Goal: Task Accomplishment & Management: Manage account settings

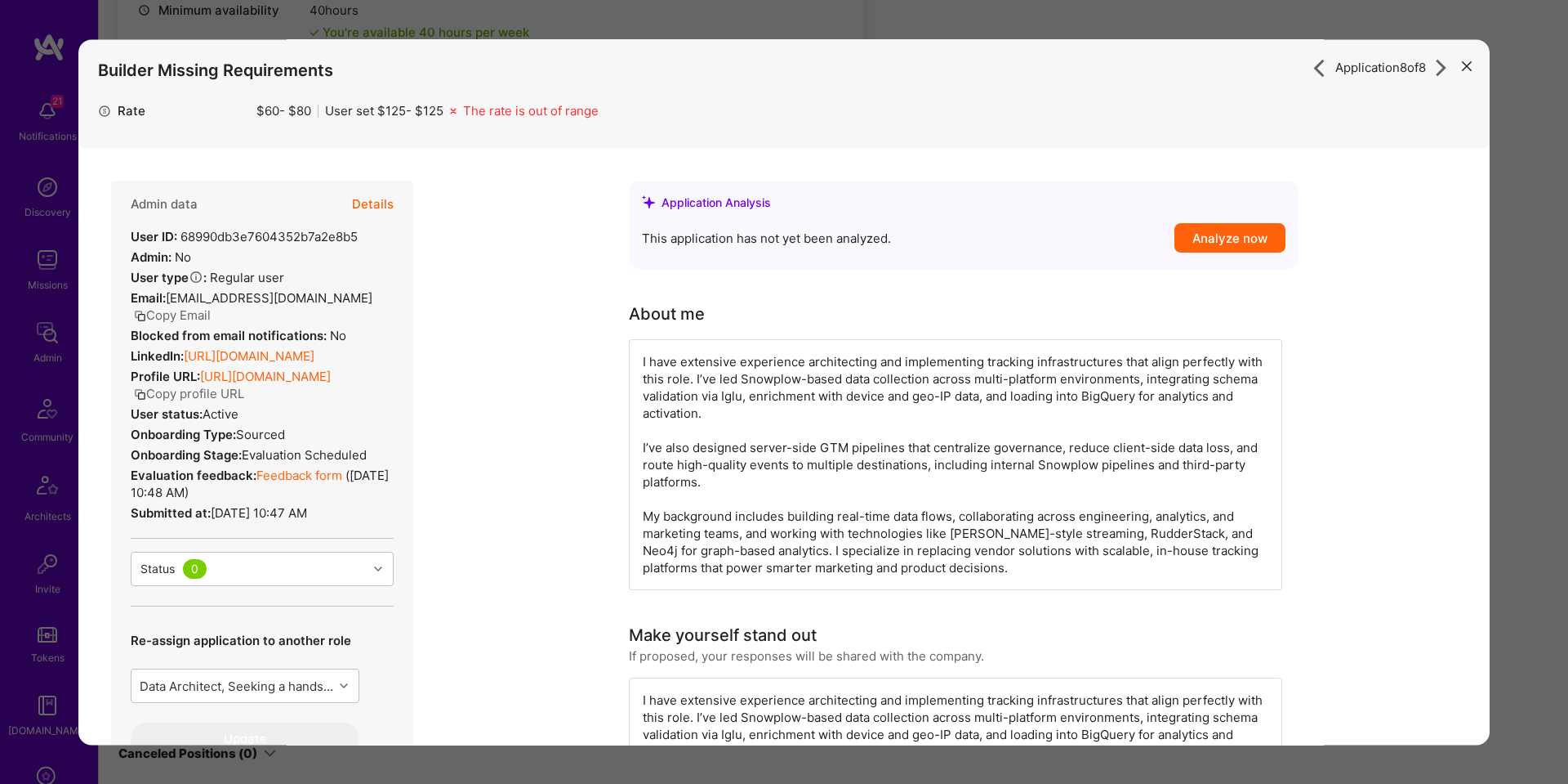
scroll to position [532, 0]
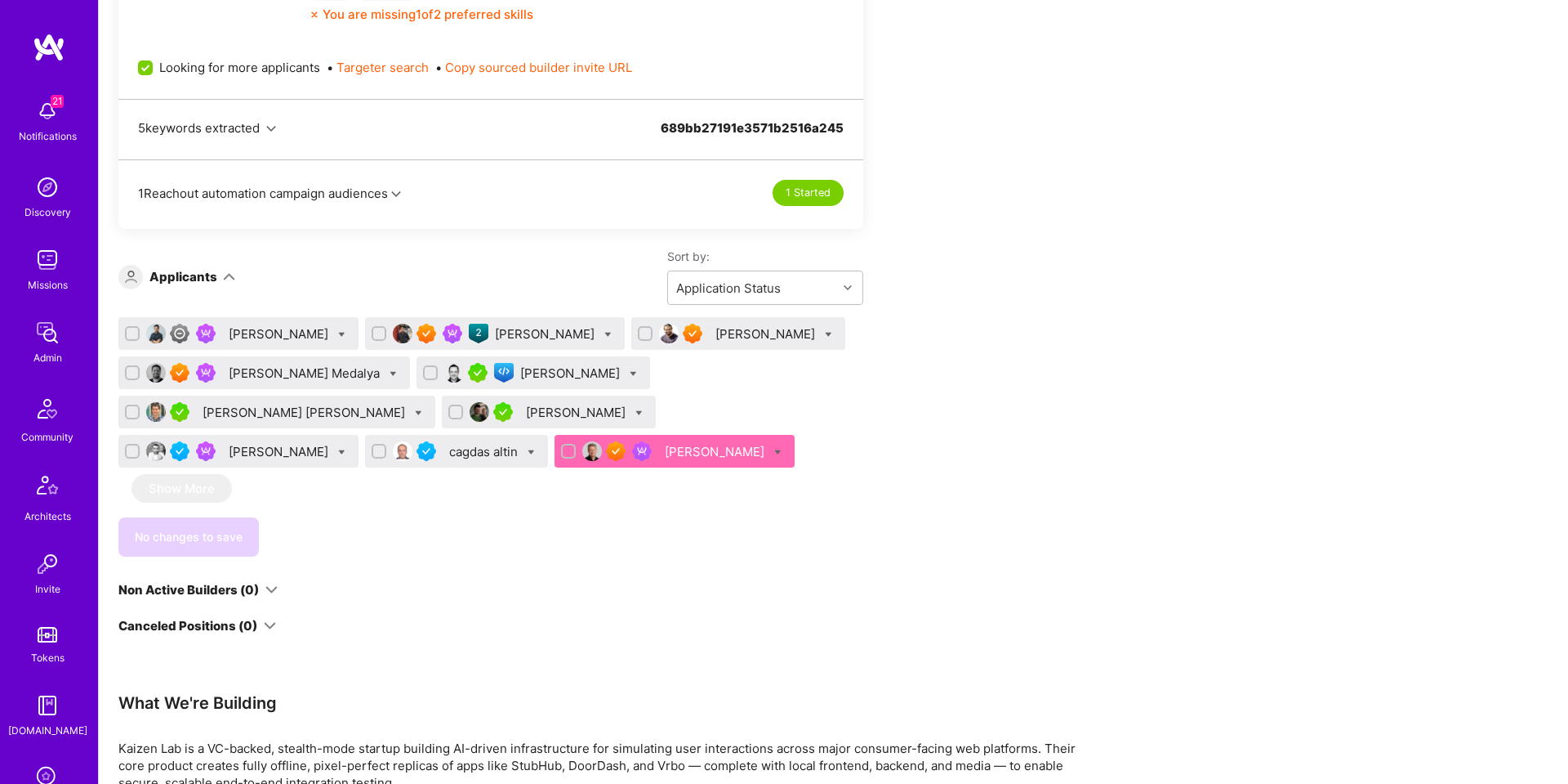
scroll to position [1066, 0]
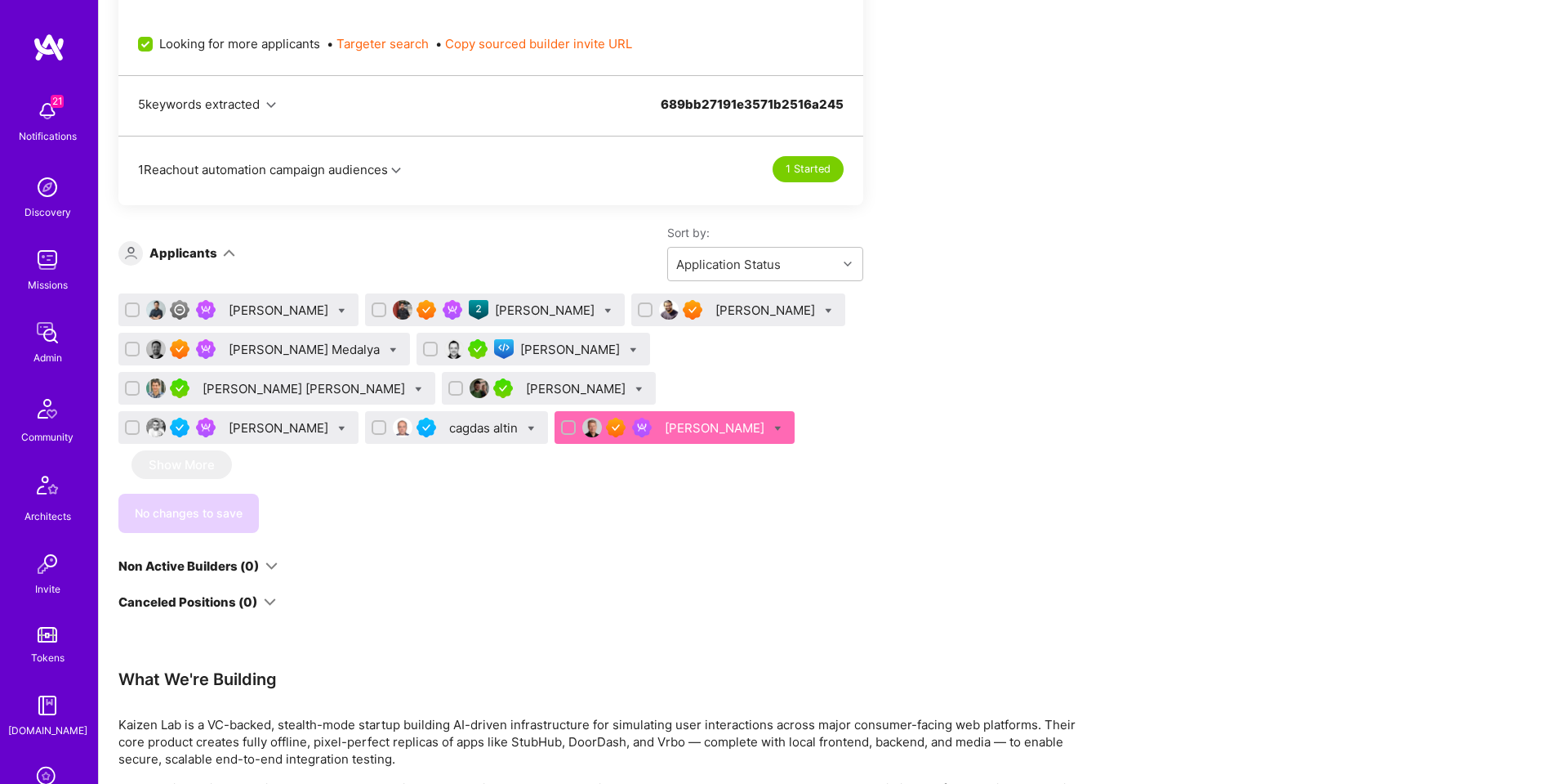
click at [268, 354] on div "Tom Medalya" at bounding box center [306, 350] width 154 height 17
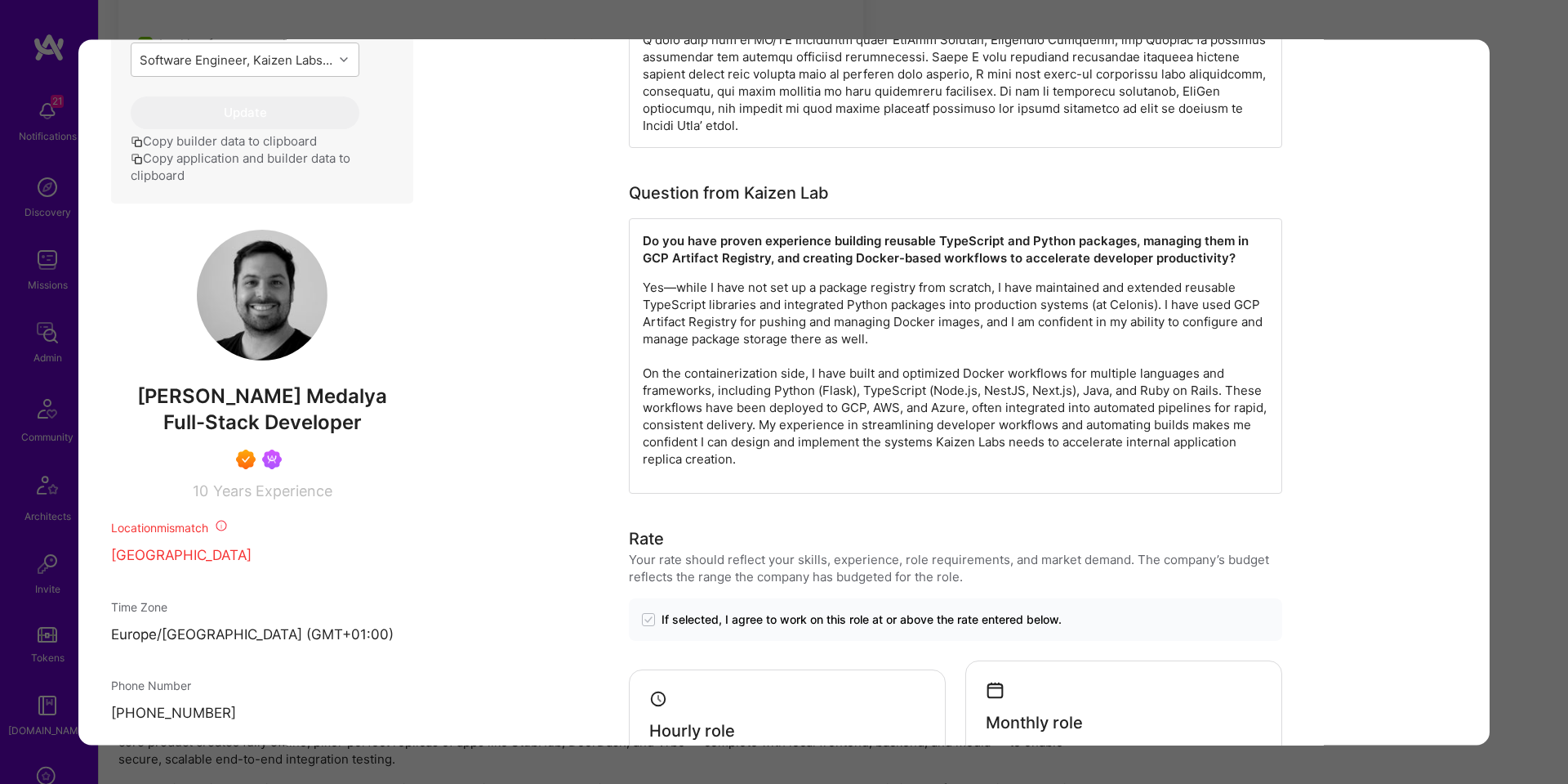
scroll to position [771, 0]
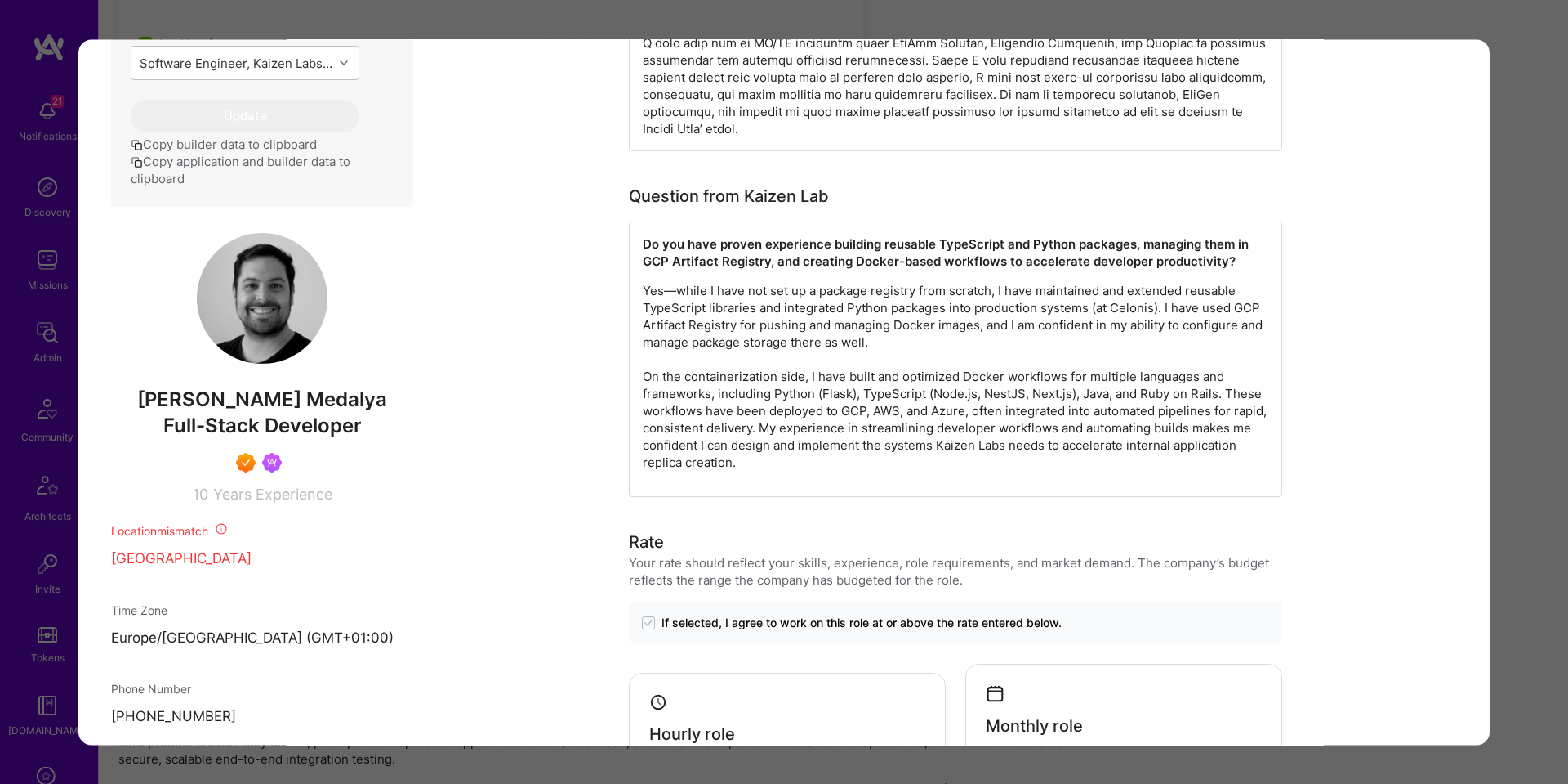
click at [1521, 272] on div "Application 4 of 10 Builder Missing Requirements Required Location See location…" at bounding box center [784, 392] width 1568 height 784
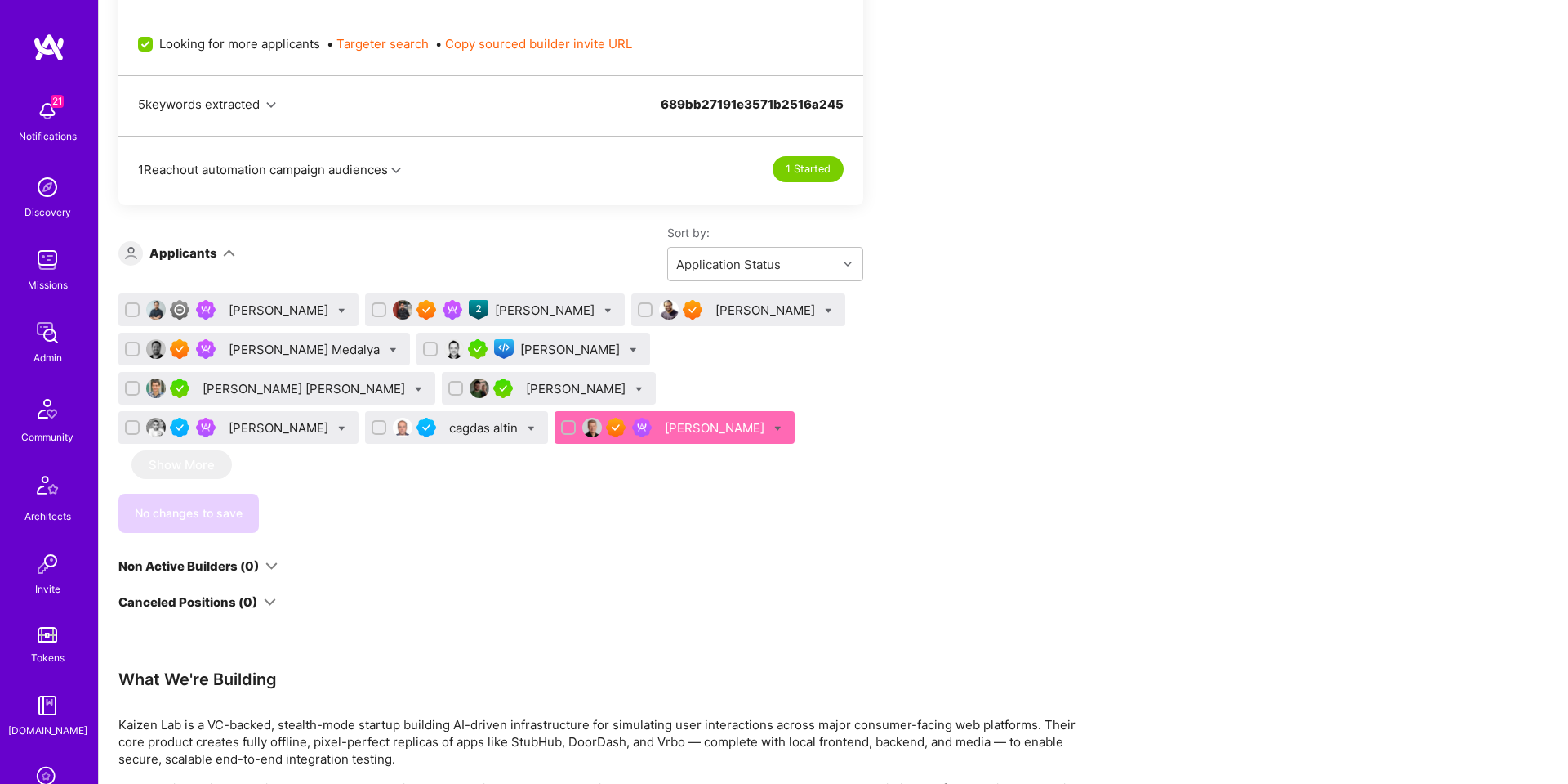
click at [526, 391] on div "[PERSON_NAME]" at bounding box center [577, 389] width 103 height 17
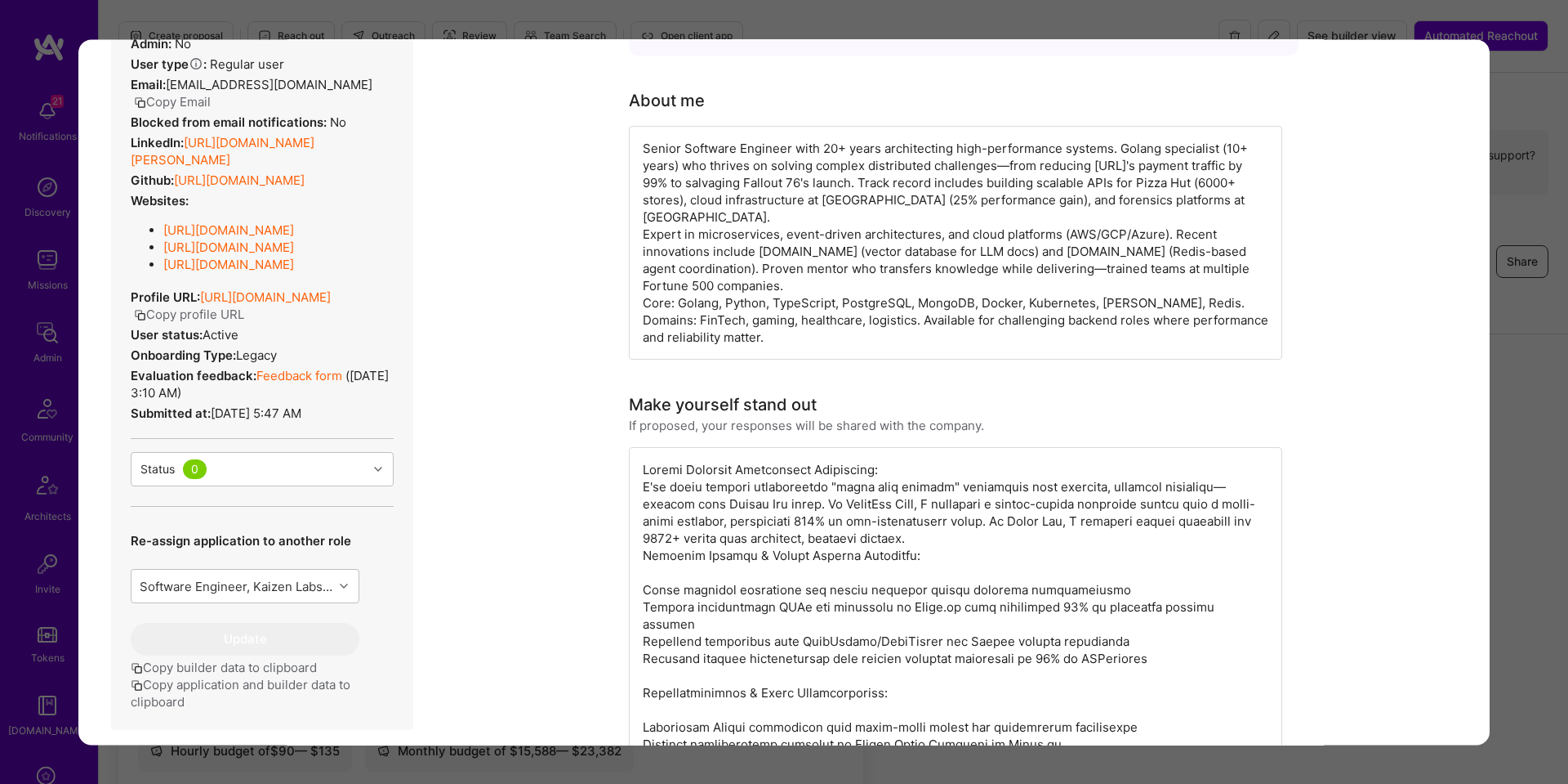
scroll to position [111, 0]
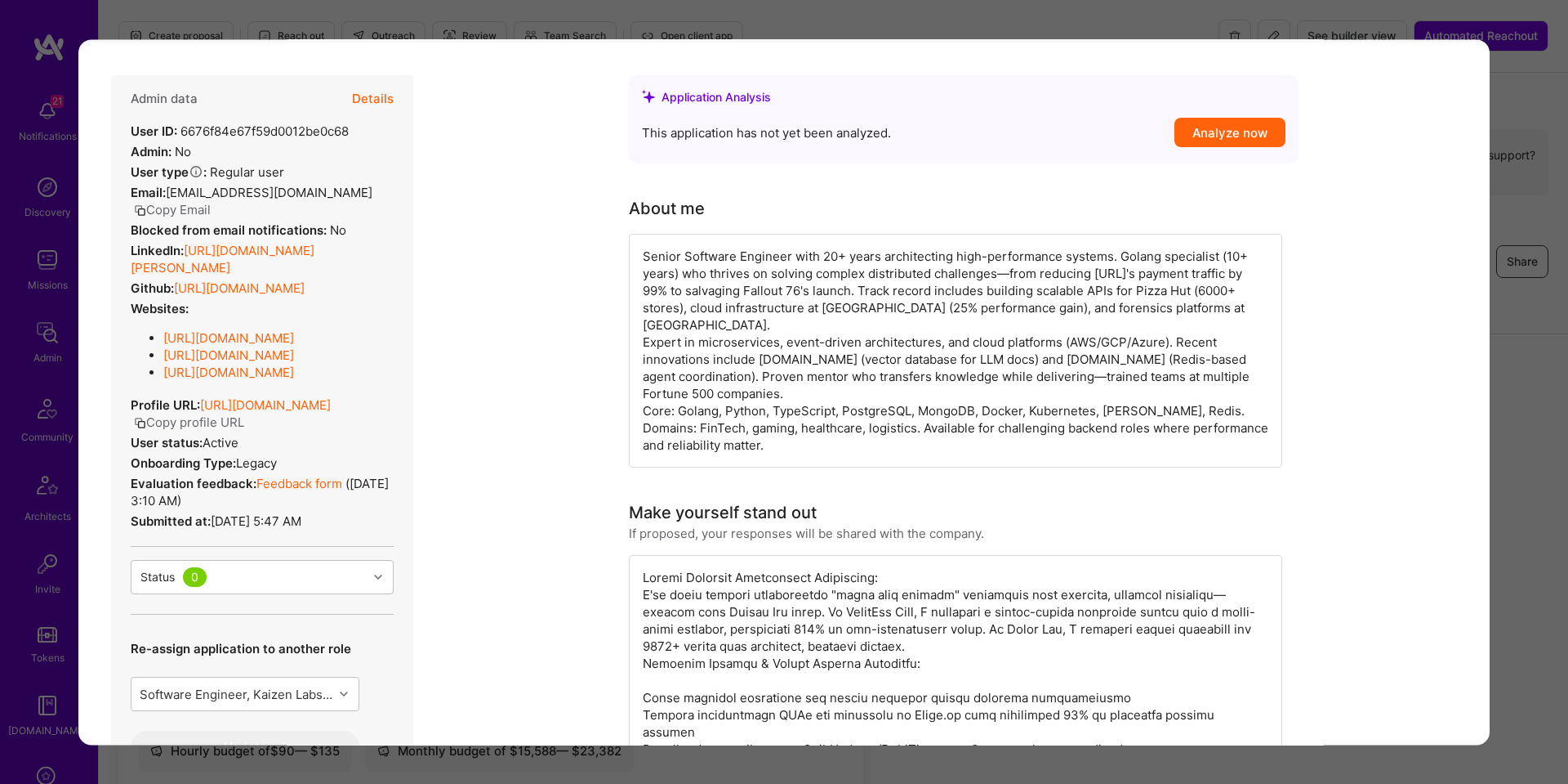
click at [1522, 400] on div "Application 7 of 10 Evaluation scores Expertise level Very good Interpersonal s…" at bounding box center [784, 392] width 1568 height 784
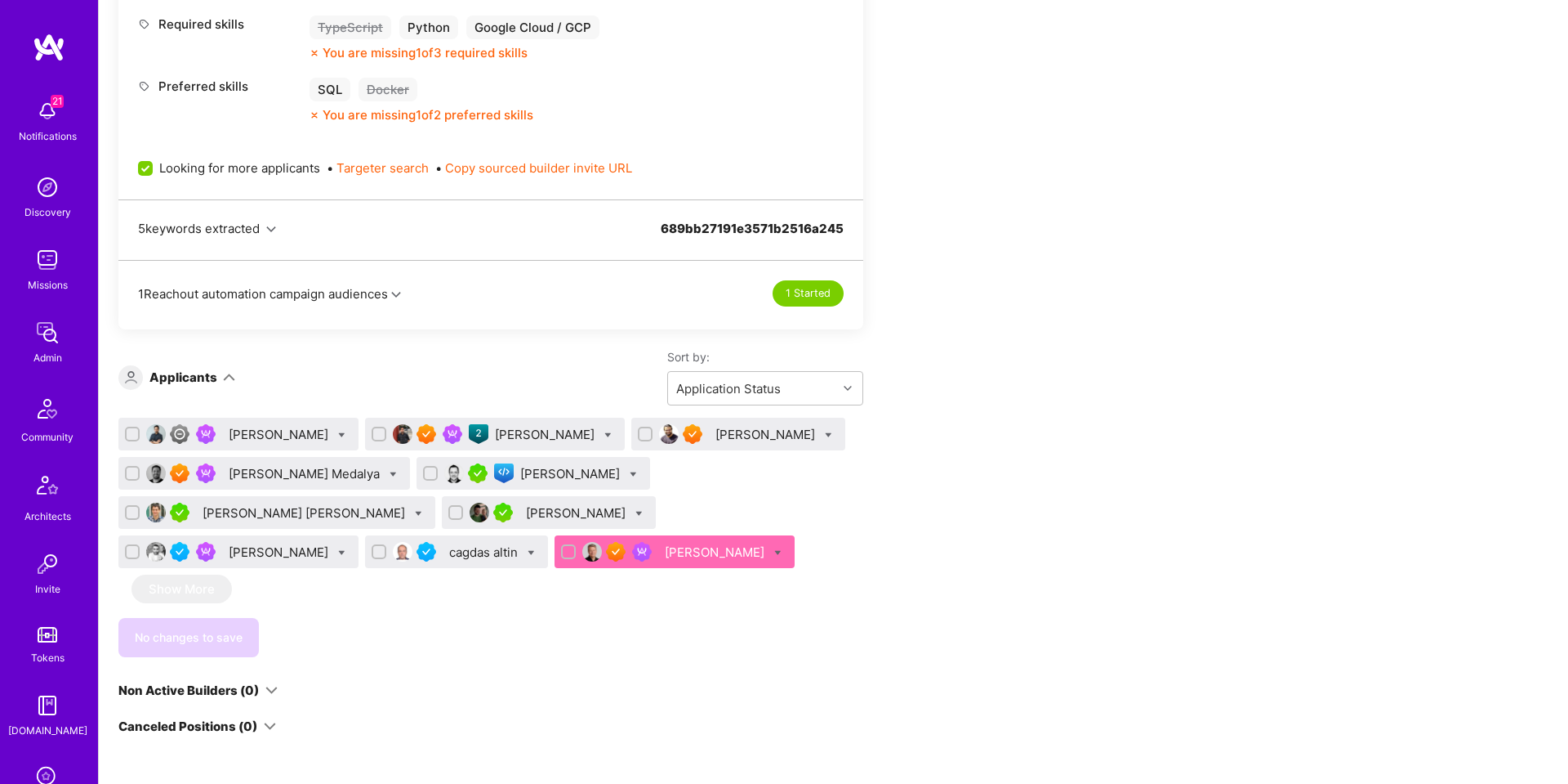
scroll to position [943, 0]
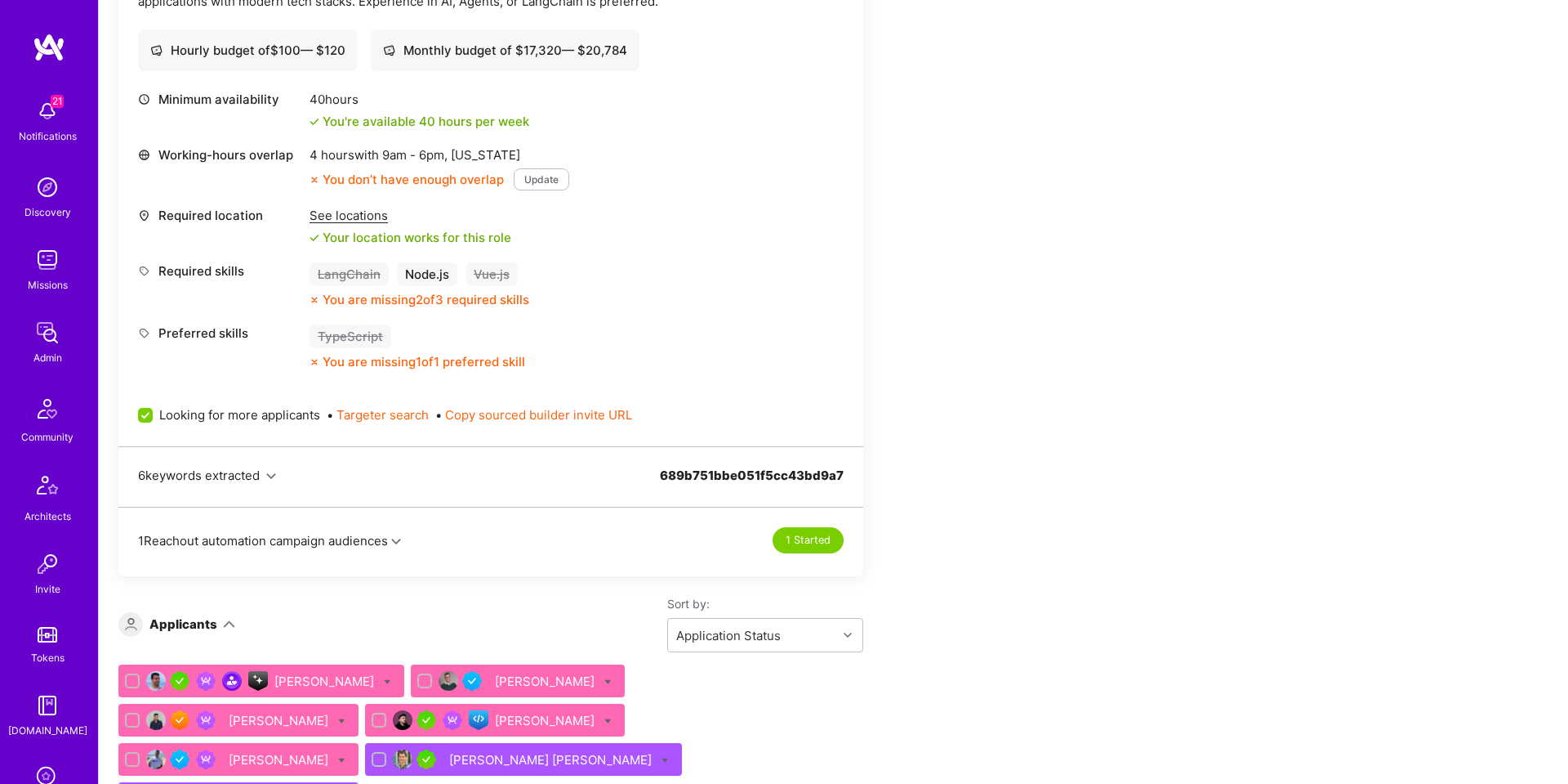
scroll to position [754, 0]
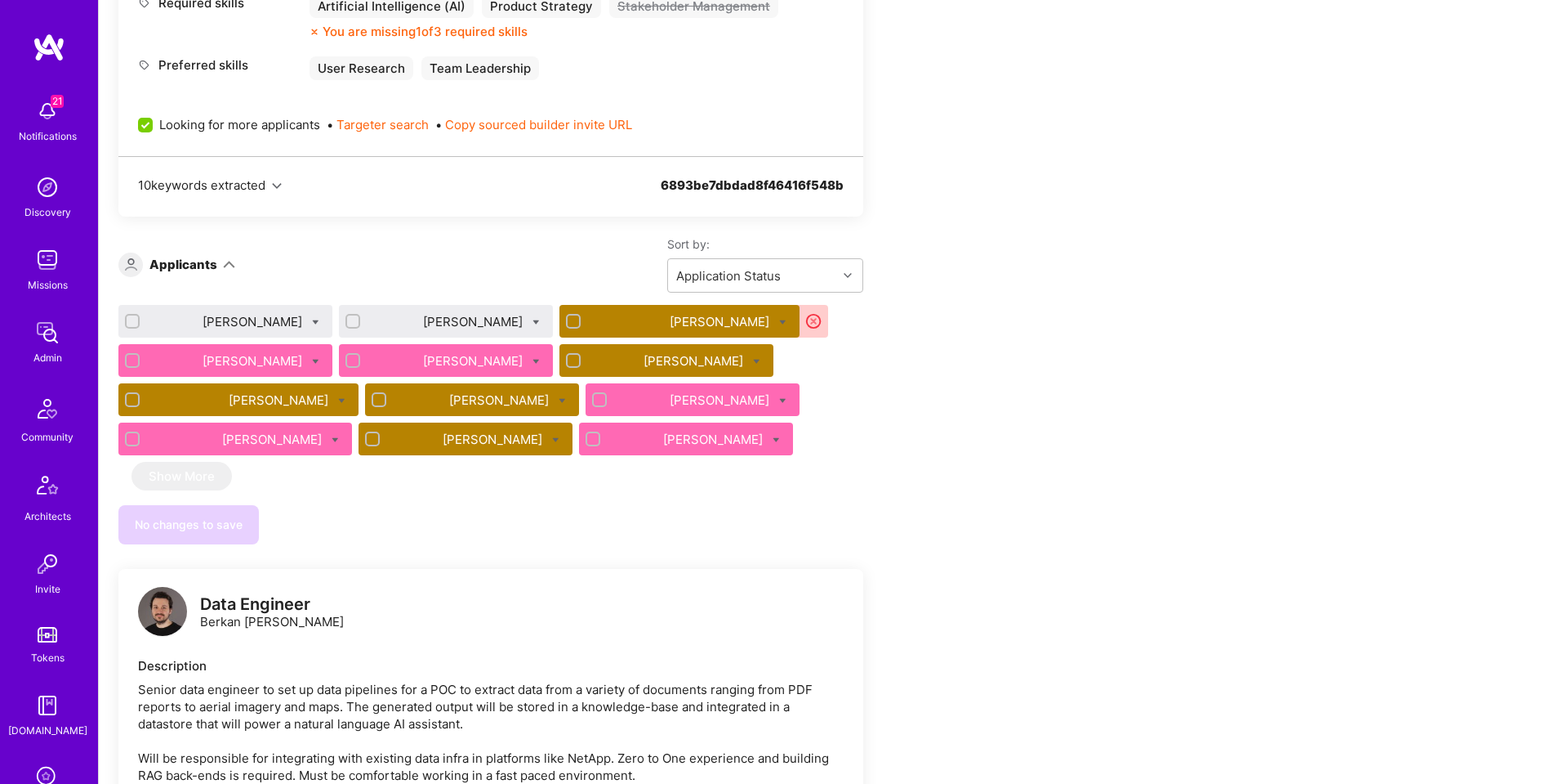
scroll to position [3180, 0]
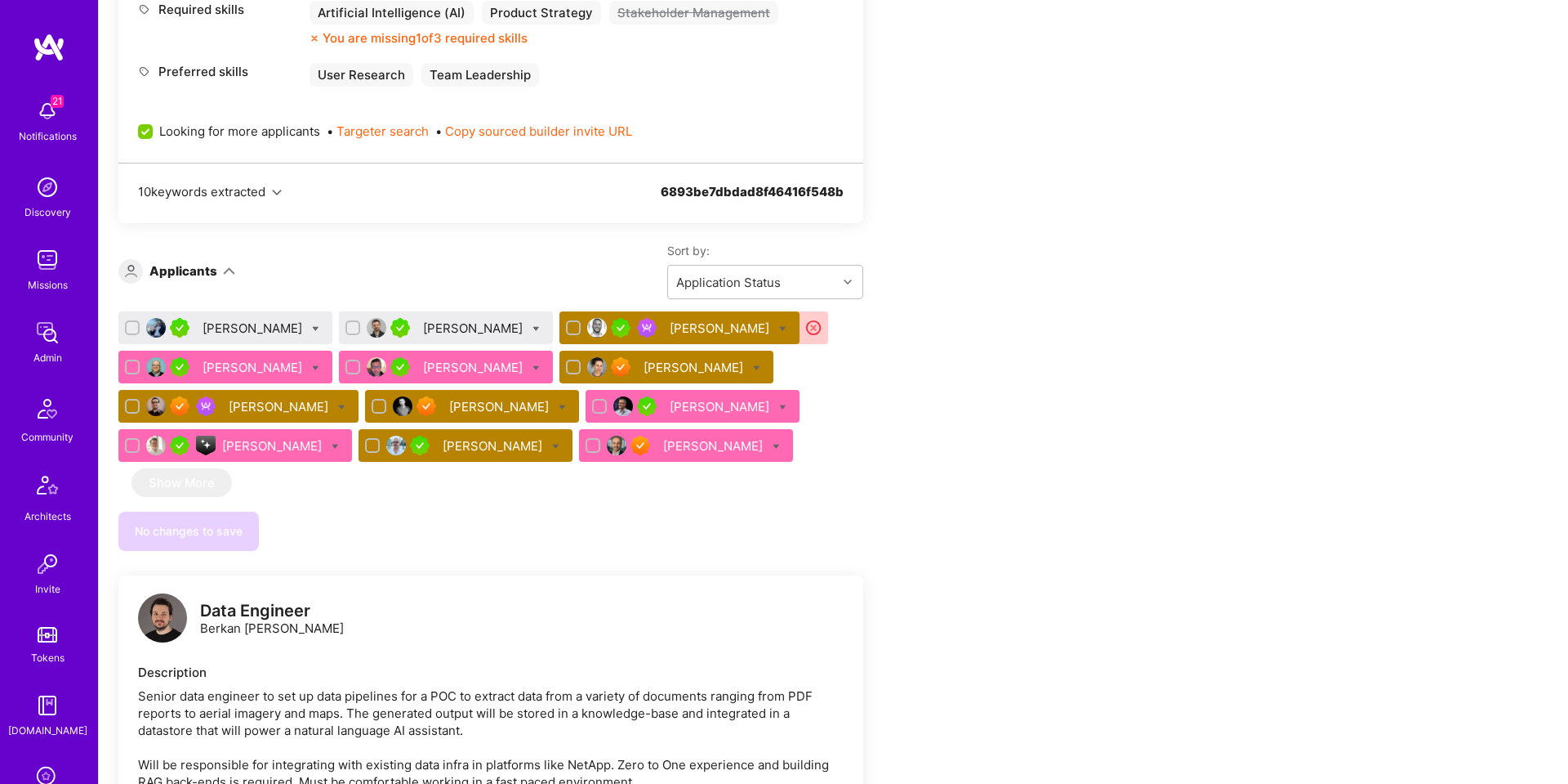
click at [484, 320] on div "[PERSON_NAME]" at bounding box center [474, 328] width 103 height 17
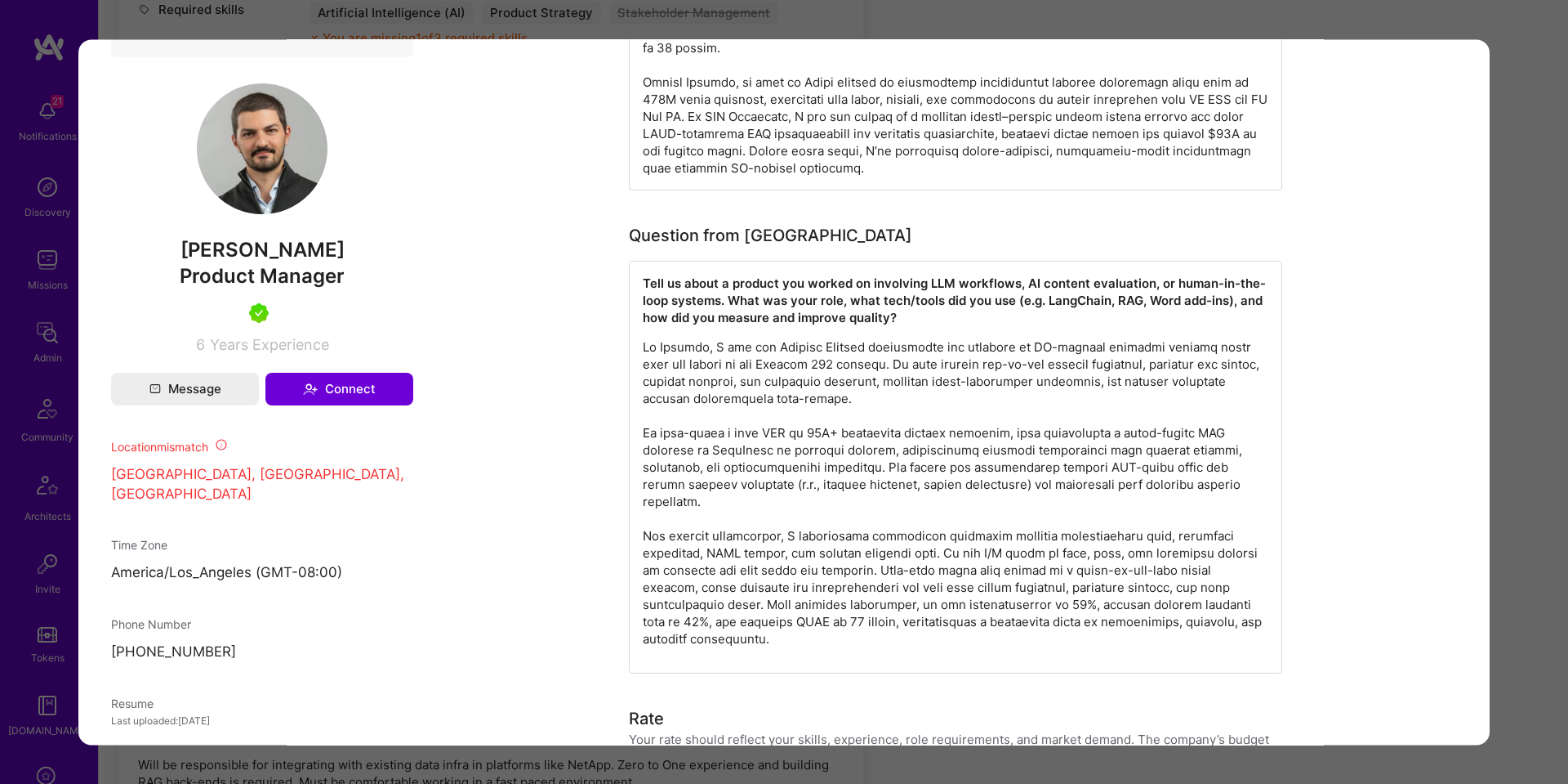
scroll to position [887, 0]
drag, startPoint x: 1543, startPoint y: 479, endPoint x: 1481, endPoint y: 475, distance: 62.1
click at [1542, 479] on div "Application 2 of 12 Builder Missing Requirements Required Location See location…" at bounding box center [784, 392] width 1568 height 784
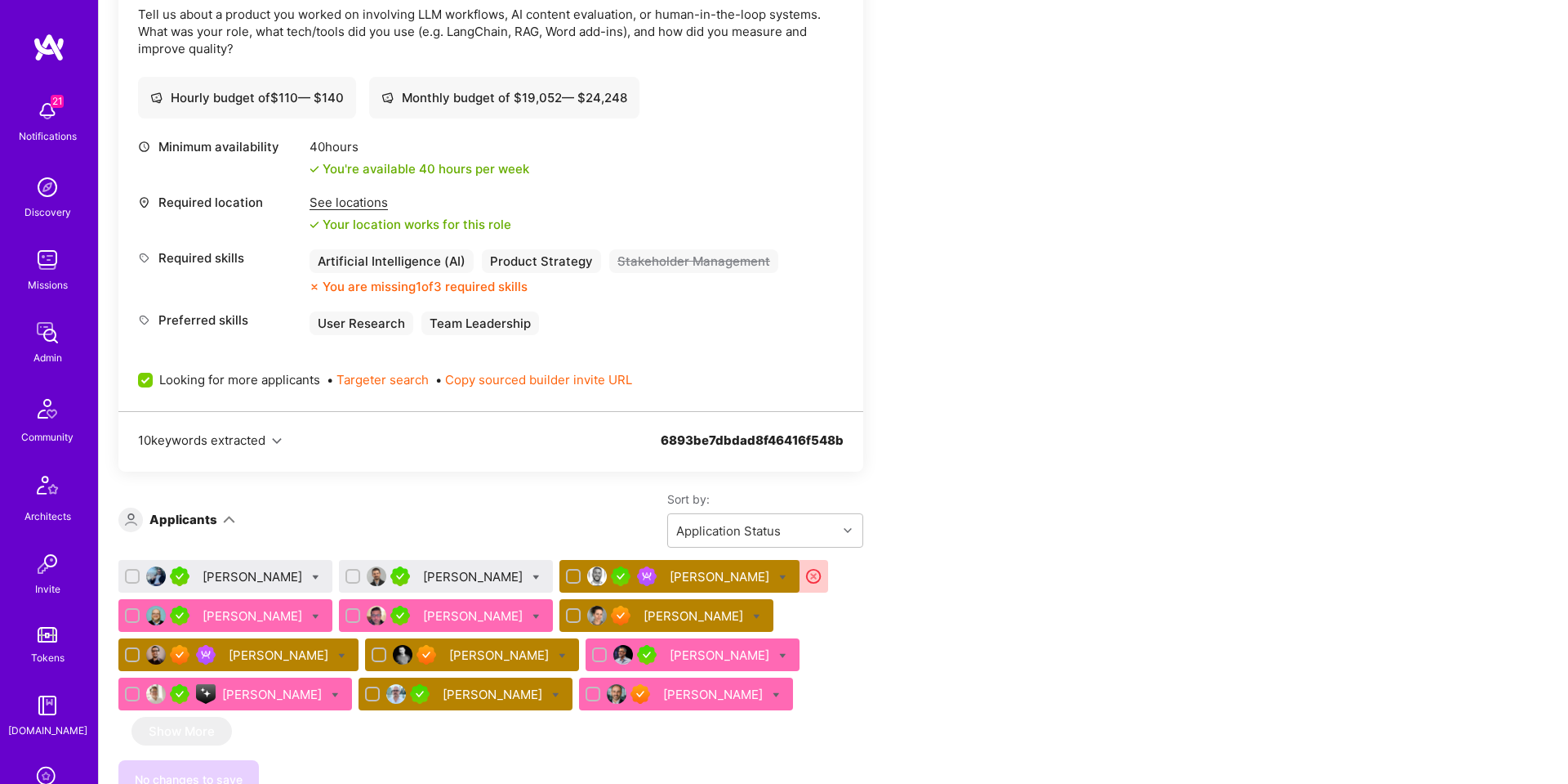
scroll to position [2933, 0]
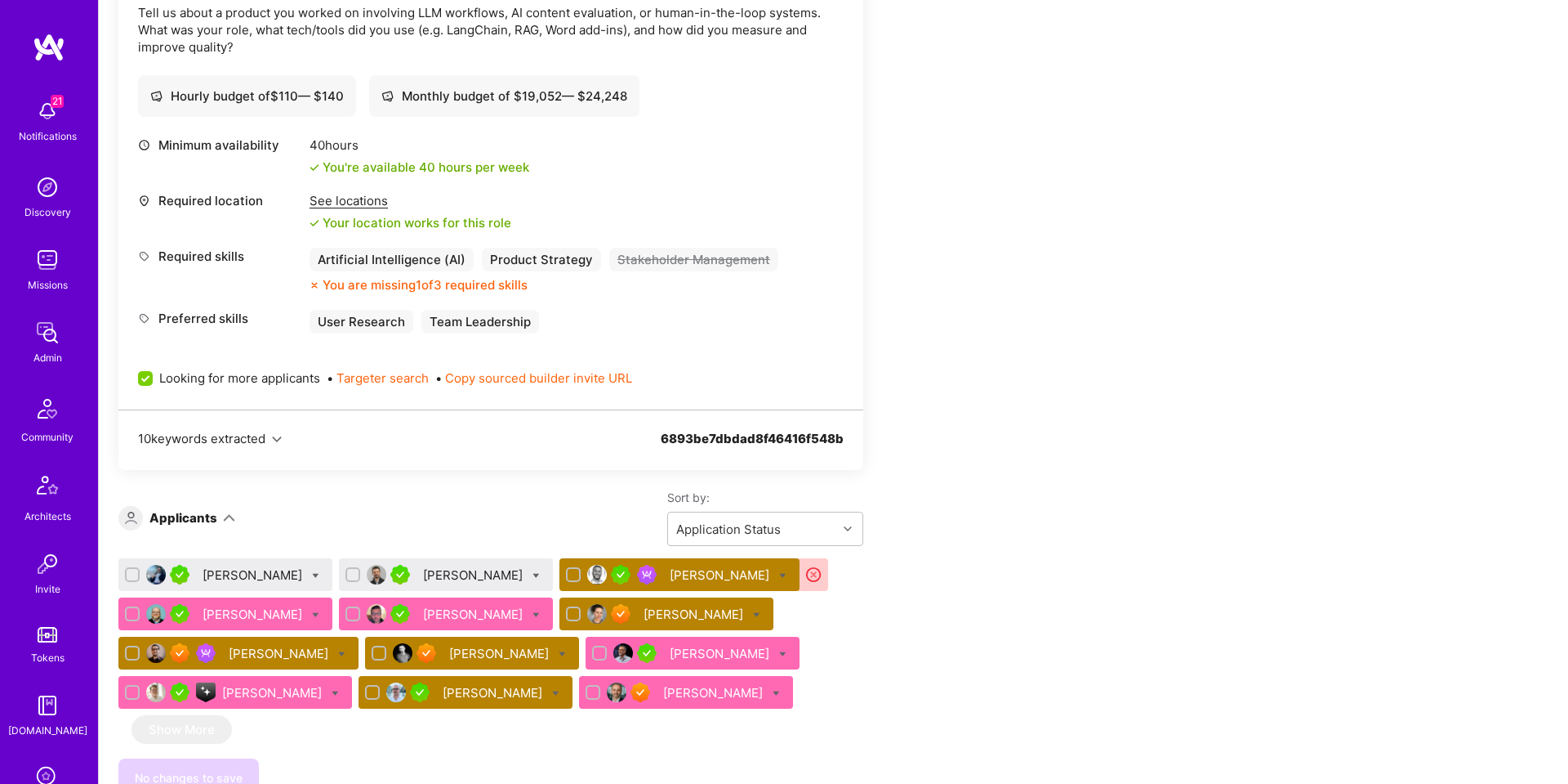
click at [364, 192] on div "See locations" at bounding box center [410, 201] width 202 height 17
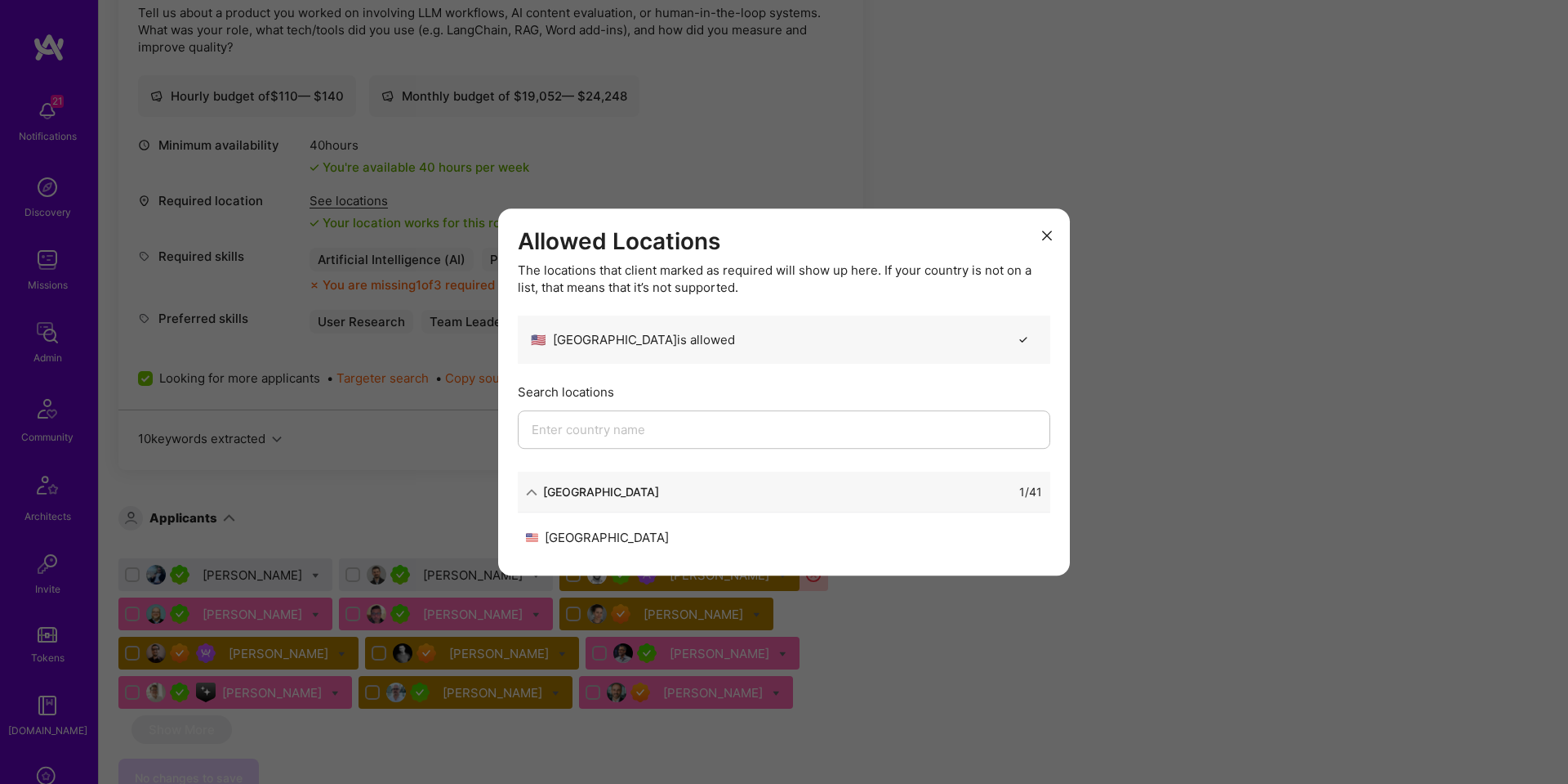
drag, startPoint x: 1230, startPoint y: 392, endPoint x: 1087, endPoint y: 393, distance: 143.0
click at [1227, 391] on div "Allowed Locations The locations that client marked as required will show up her…" at bounding box center [784, 392] width 1568 height 784
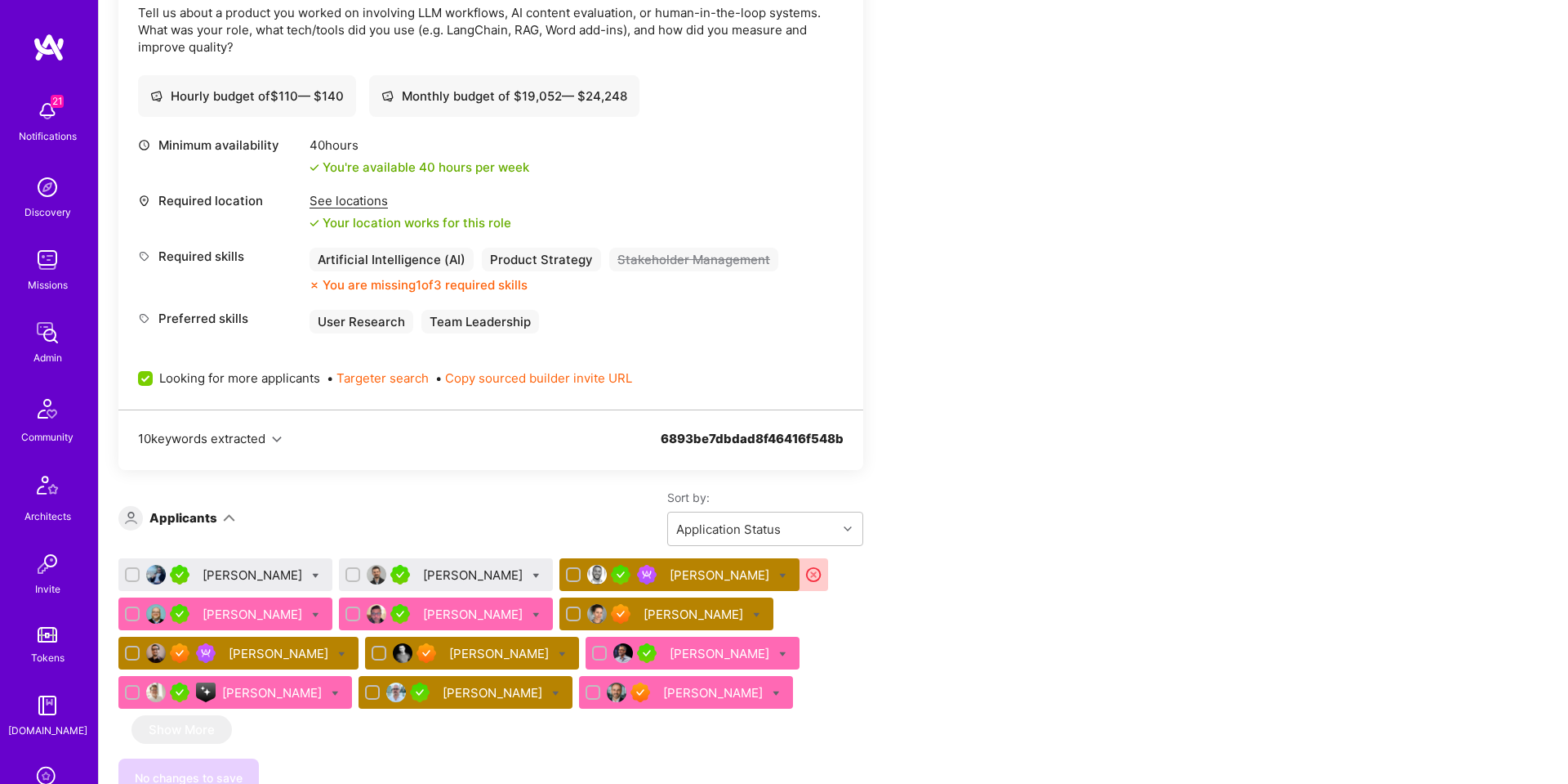
click at [460, 566] on div "[PERSON_NAME]" at bounding box center [474, 574] width 103 height 17
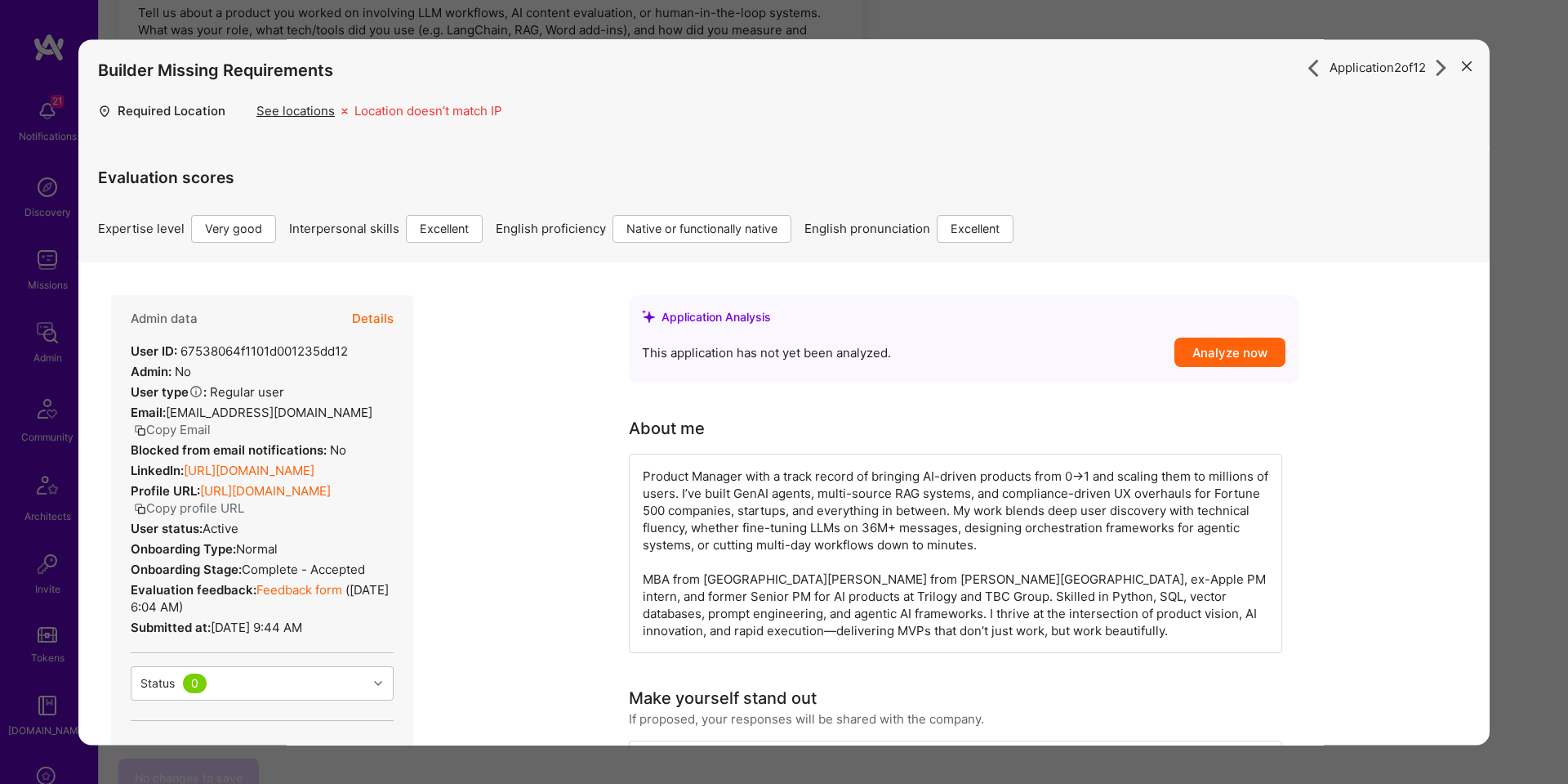
click at [365, 321] on button "Details" at bounding box center [372, 319] width 41 height 47
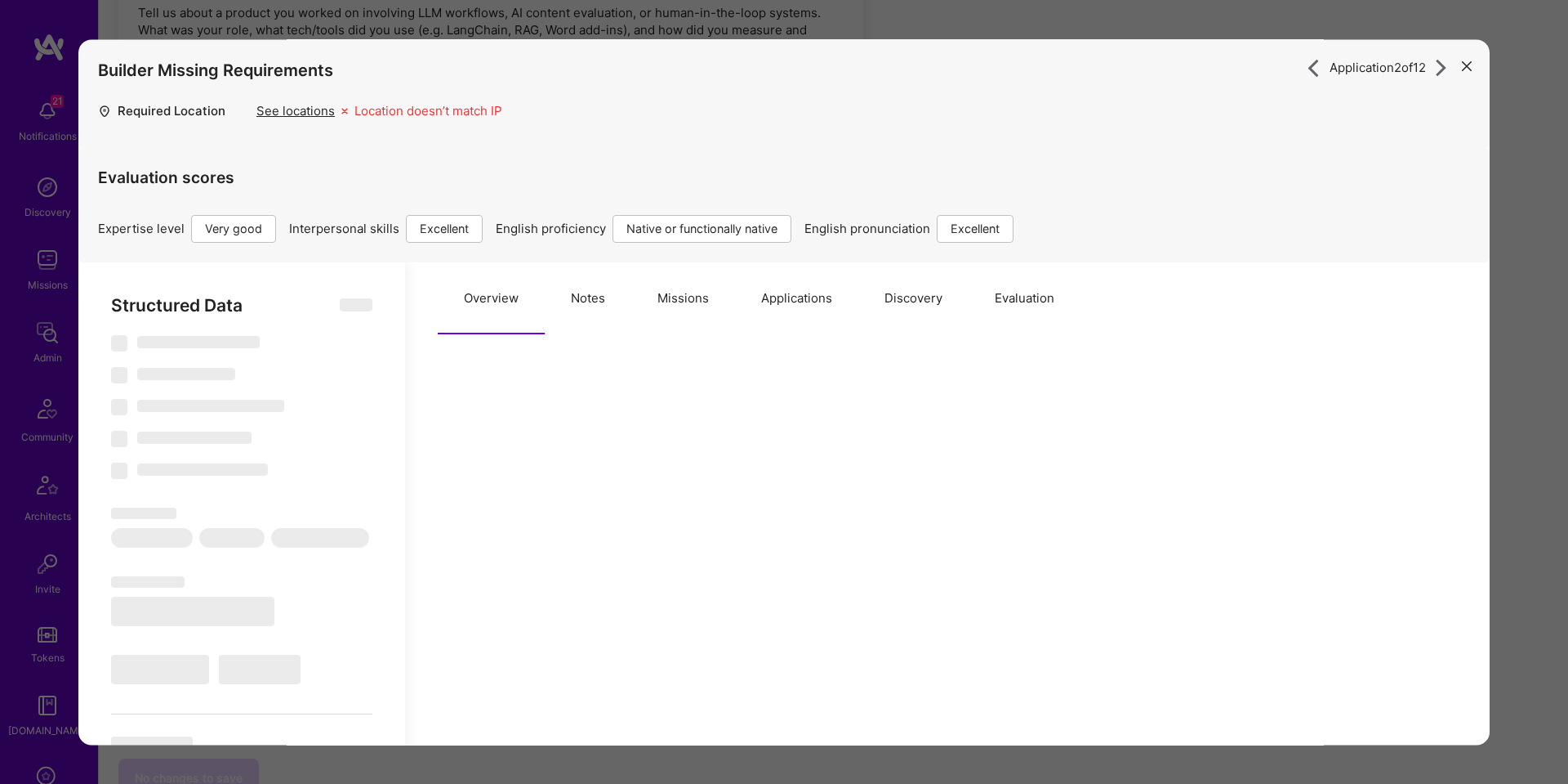
drag, startPoint x: 706, startPoint y: 305, endPoint x: 663, endPoint y: 306, distance: 43.0
click at [706, 305] on button "Missions" at bounding box center [682, 298] width 103 height 71
select select "Right Now"
select select "5"
select select "7"
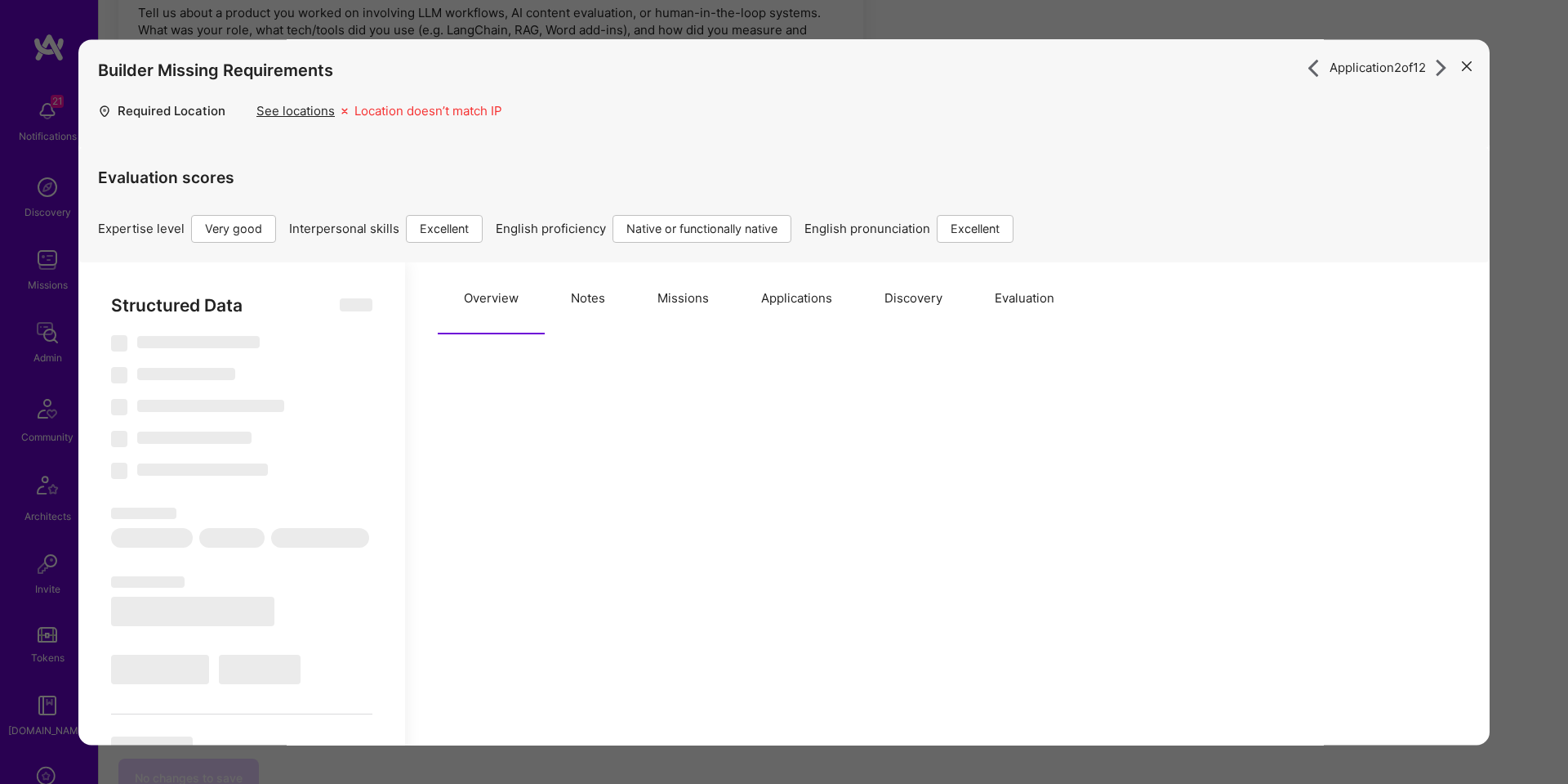
select select "7"
select select "US"
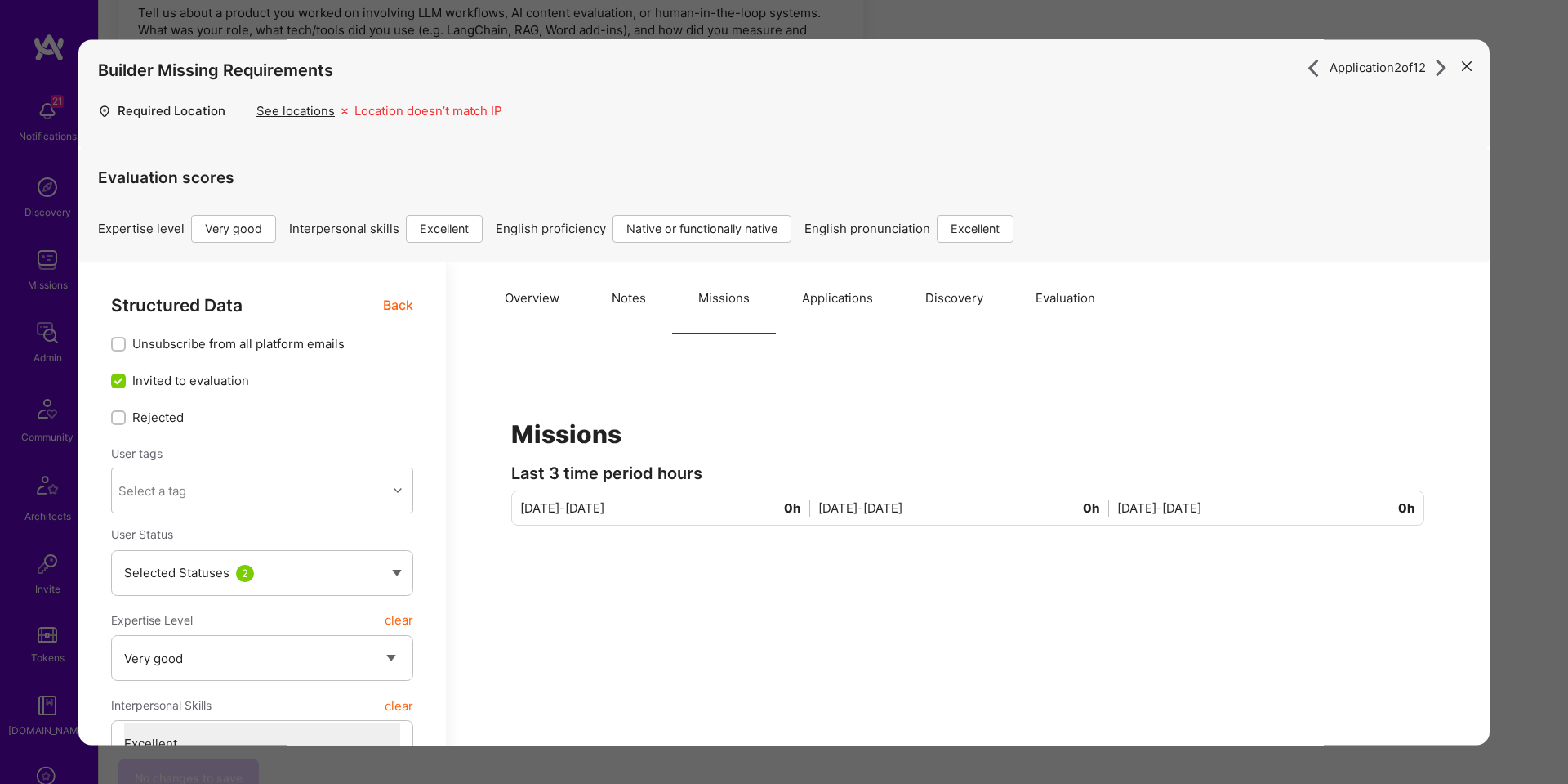
click at [588, 294] on button "Notes" at bounding box center [629, 298] width 87 height 71
type textarea "x"
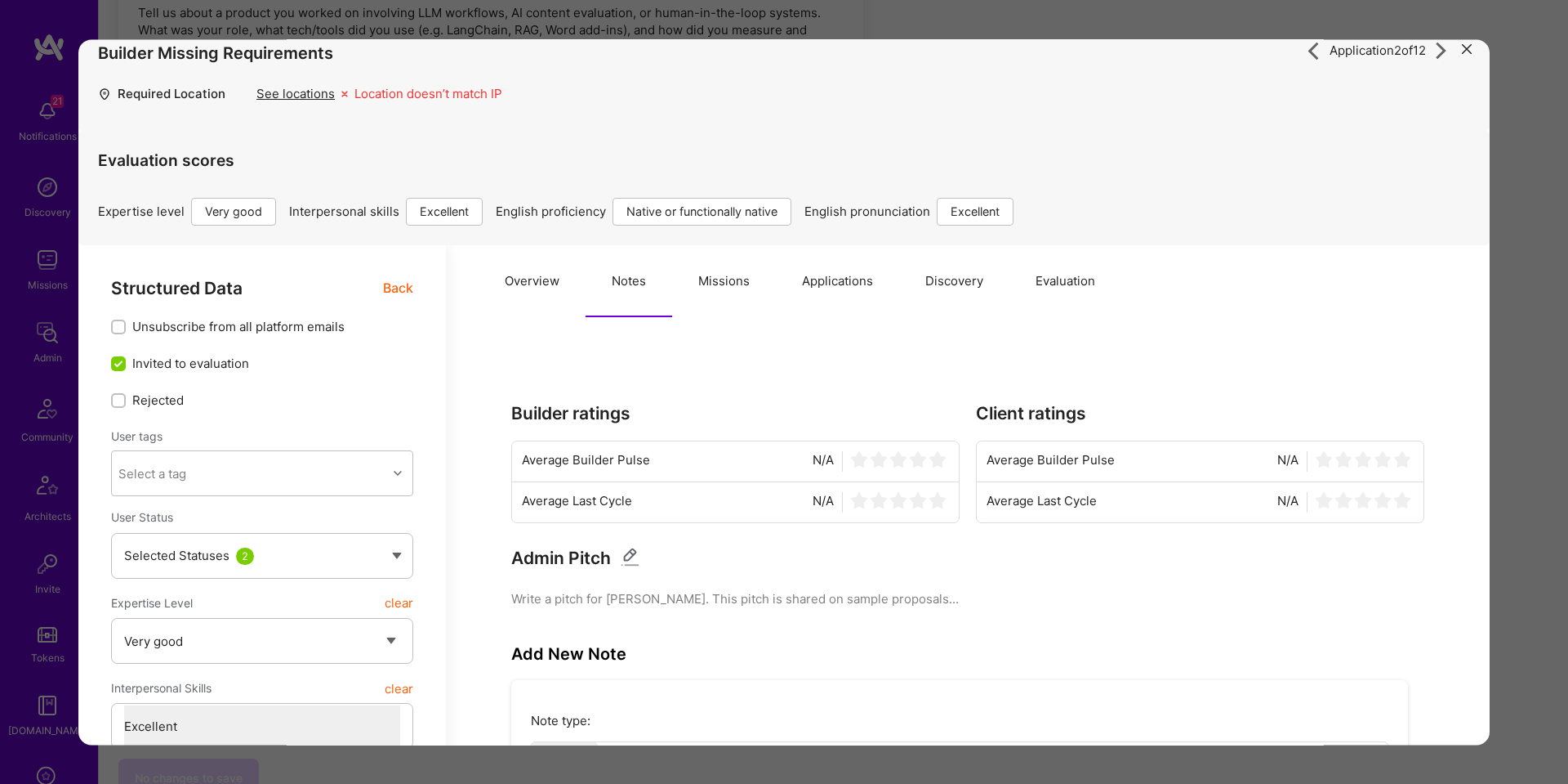
scroll to position [18, 0]
drag, startPoint x: 1039, startPoint y: 278, endPoint x: 996, endPoint y: 353, distance: 86.5
click at [1039, 278] on button "Evaluation" at bounding box center [1065, 280] width 112 height 71
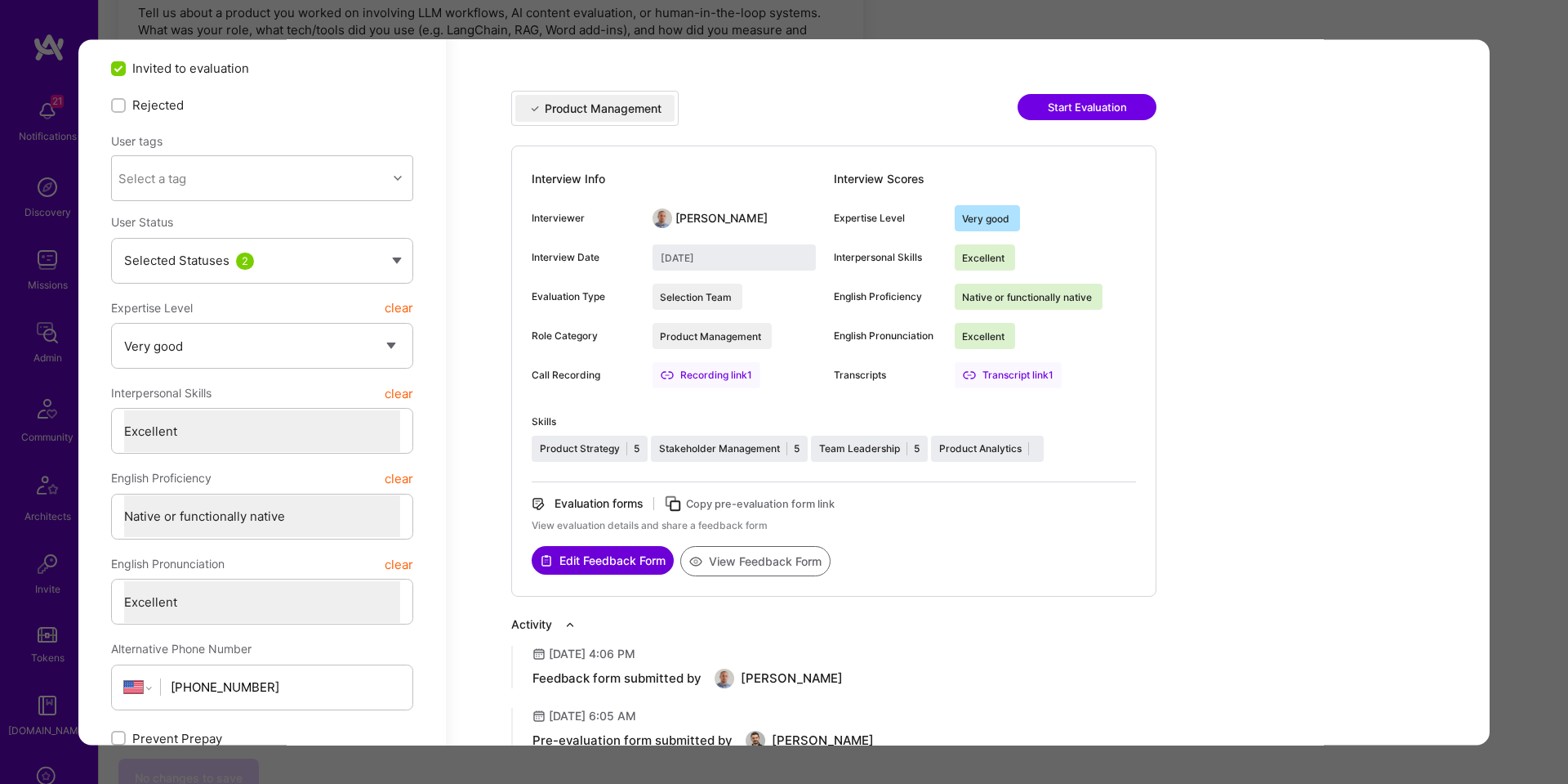
scroll to position [464, 0]
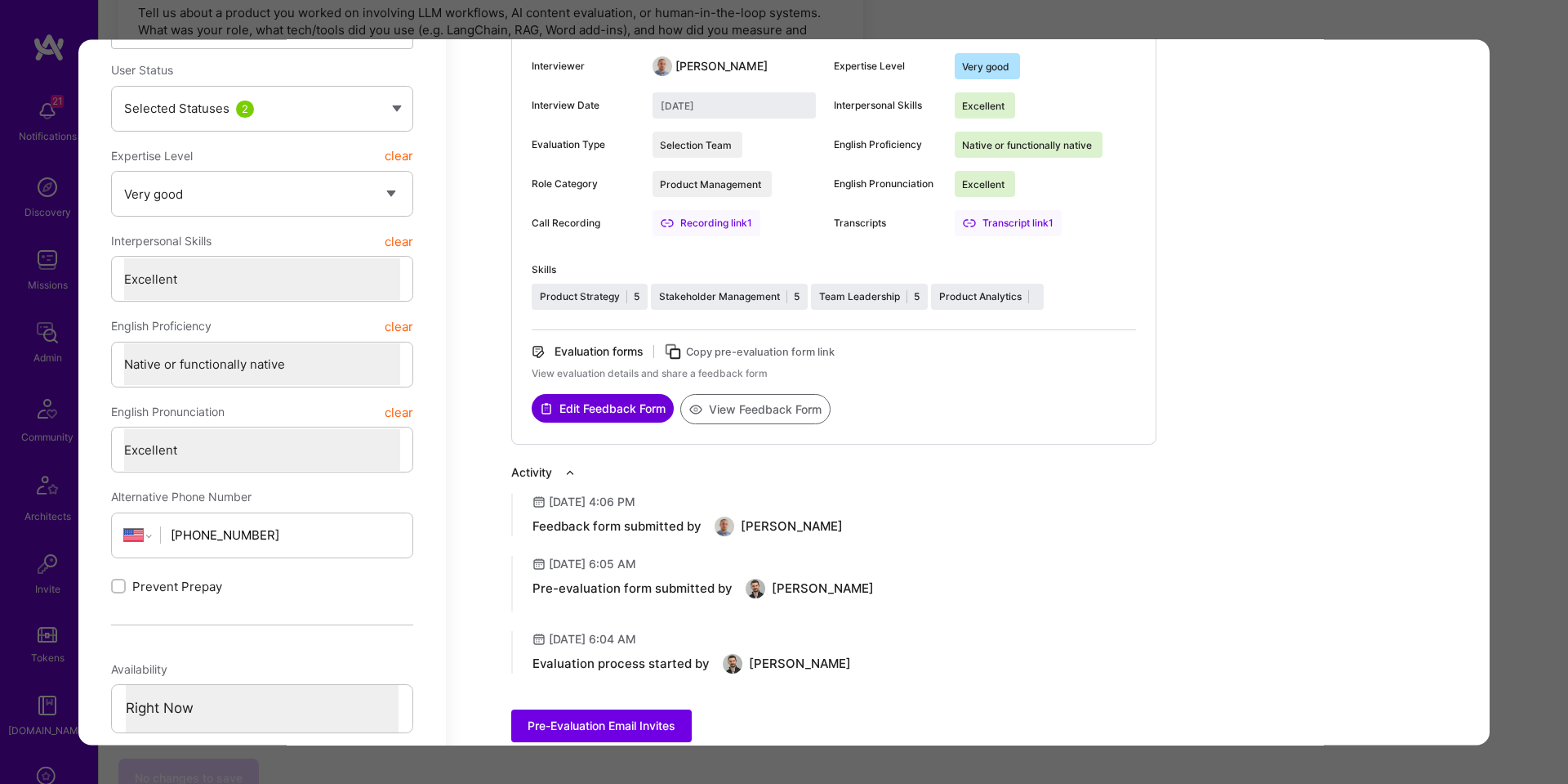
click at [752, 410] on button "View Feedback Form" at bounding box center [756, 408] width 151 height 30
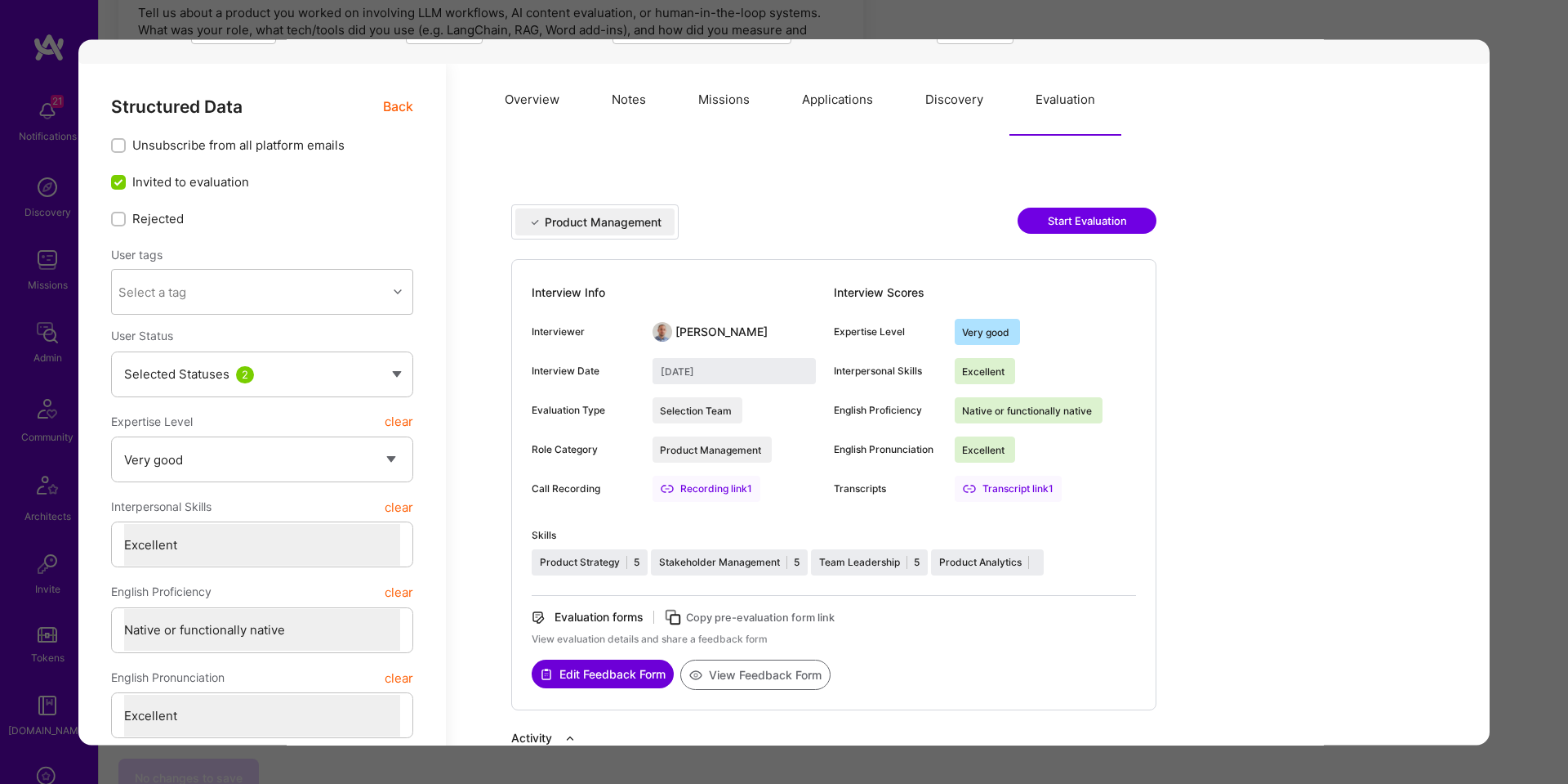
scroll to position [0, 0]
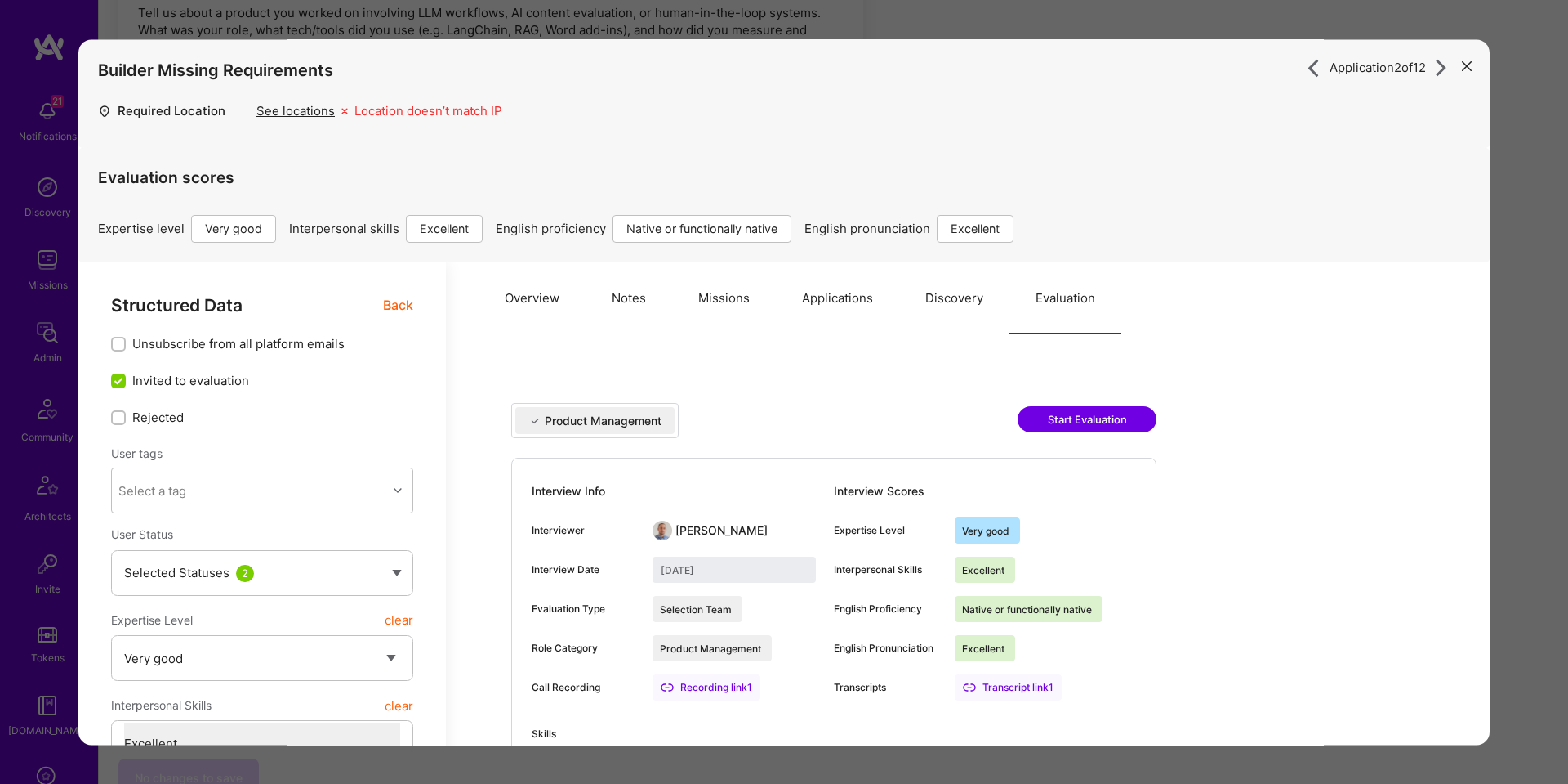
click at [389, 299] on span "Back" at bounding box center [398, 305] width 30 height 20
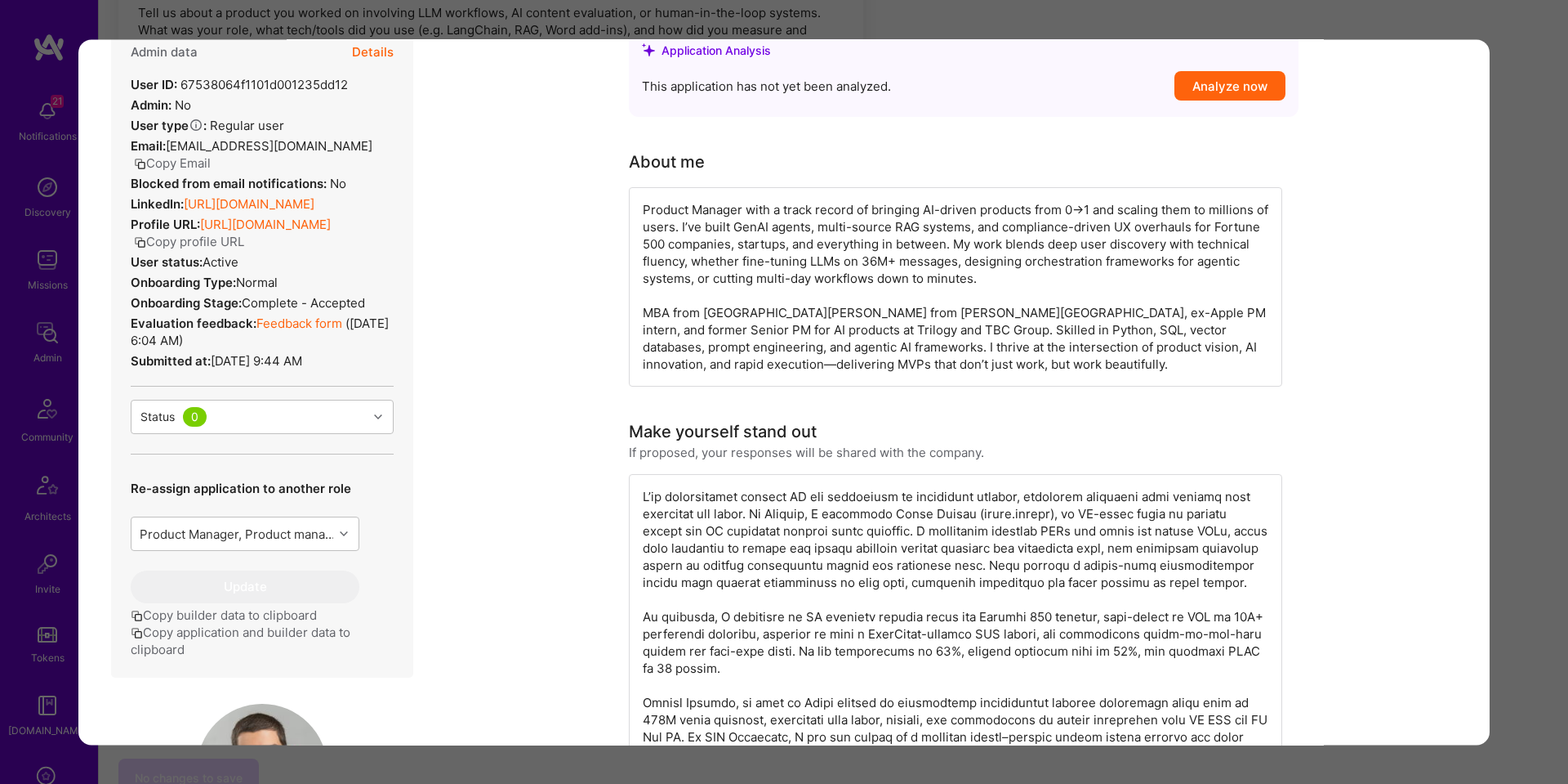
scroll to position [265, 0]
click at [274, 213] on link "[URL][DOMAIN_NAME]" at bounding box center [248, 206] width 130 height 15
click at [1549, 295] on div "Application 2 of 12 Builder Missing Requirements Required Location See location…" at bounding box center [784, 392] width 1568 height 784
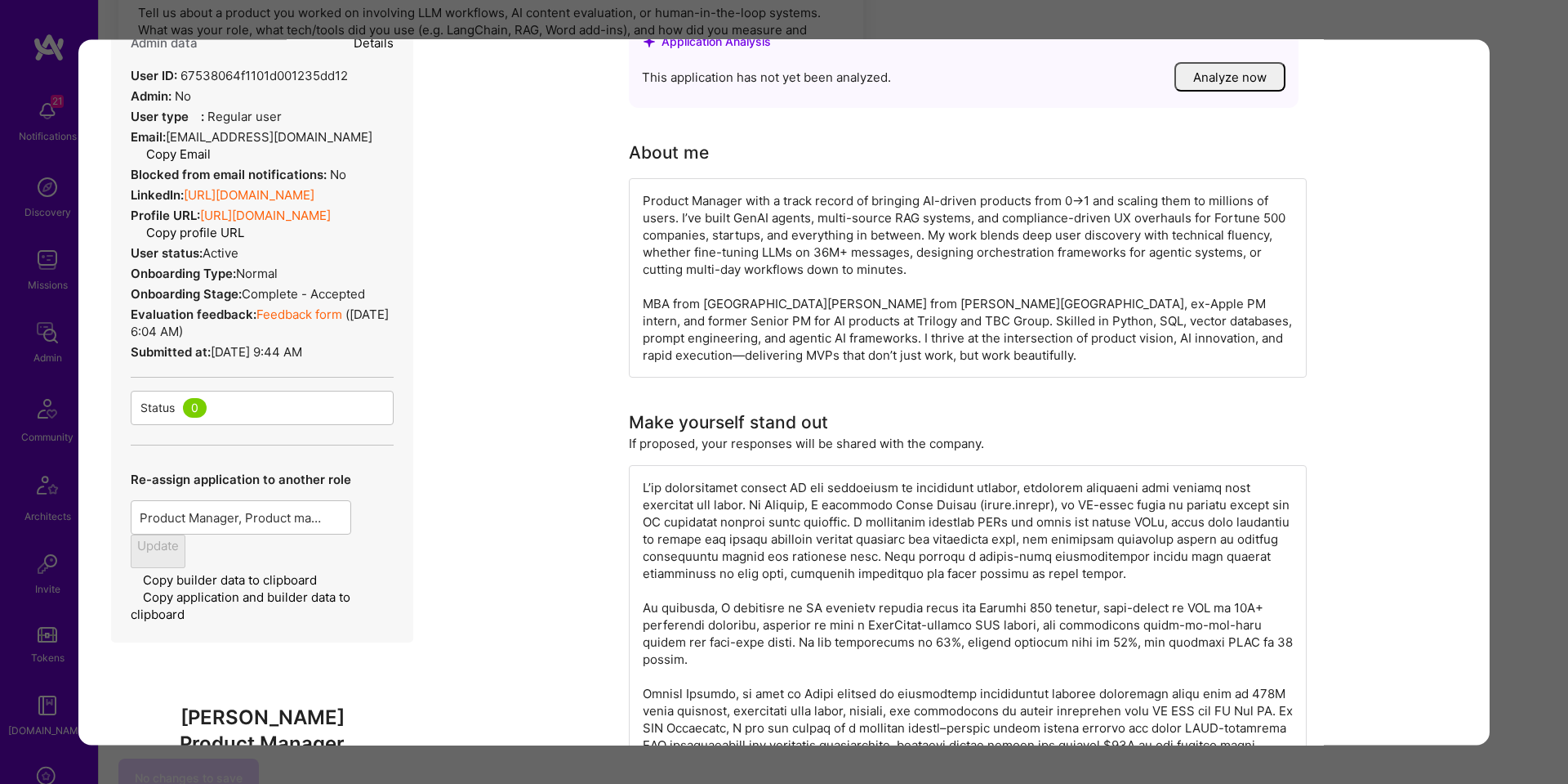
drag, startPoint x: 1548, startPoint y: 295, endPoint x: 1510, endPoint y: 293, distance: 38.1
click at [1542, 294] on div "Team Members We’re actively looking for builders. This is the best time to requ…" at bounding box center [833, 218] width 1470 height 5596
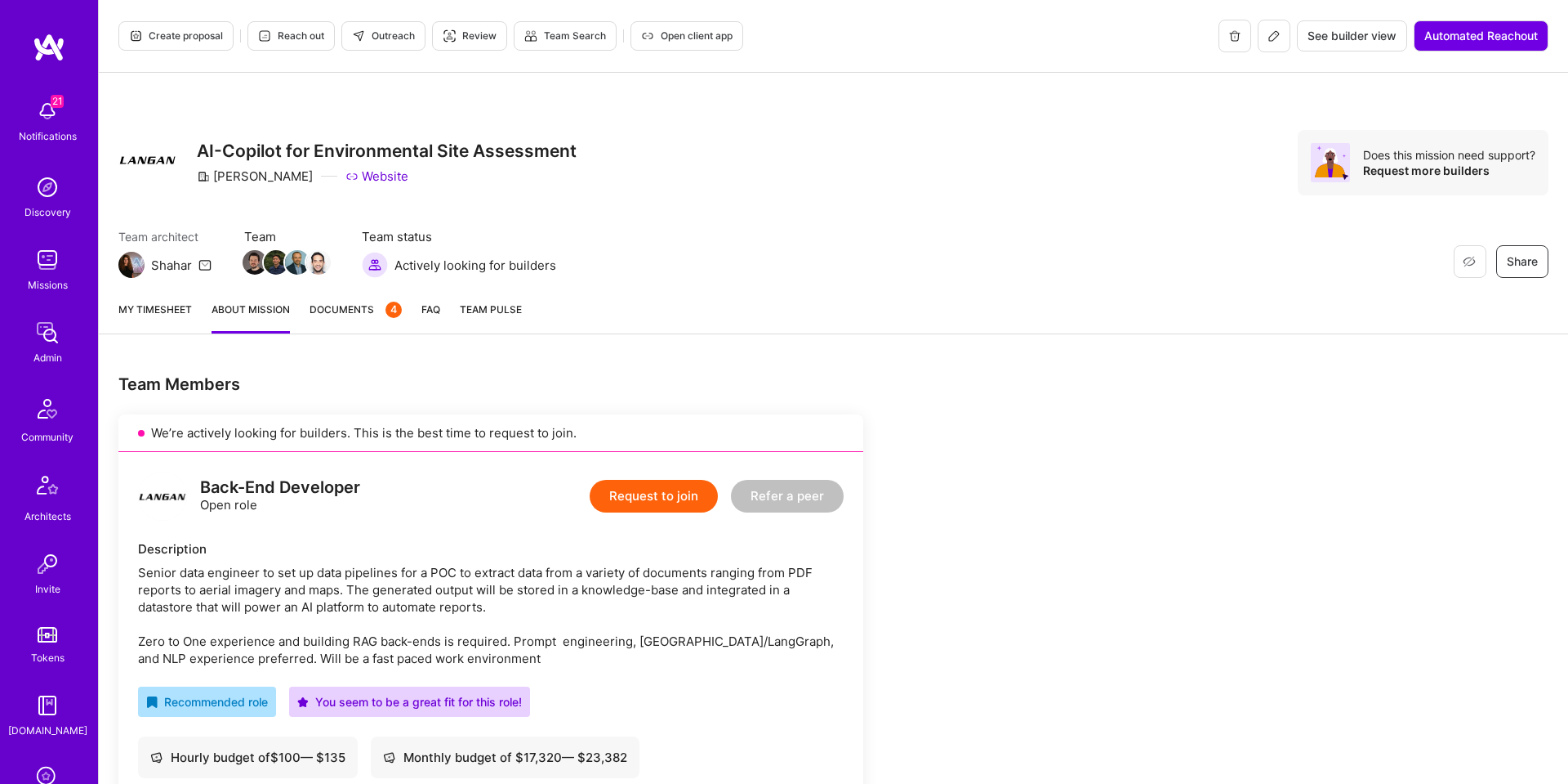
click at [169, 38] on span "Create proposal" at bounding box center [176, 36] width 94 height 14
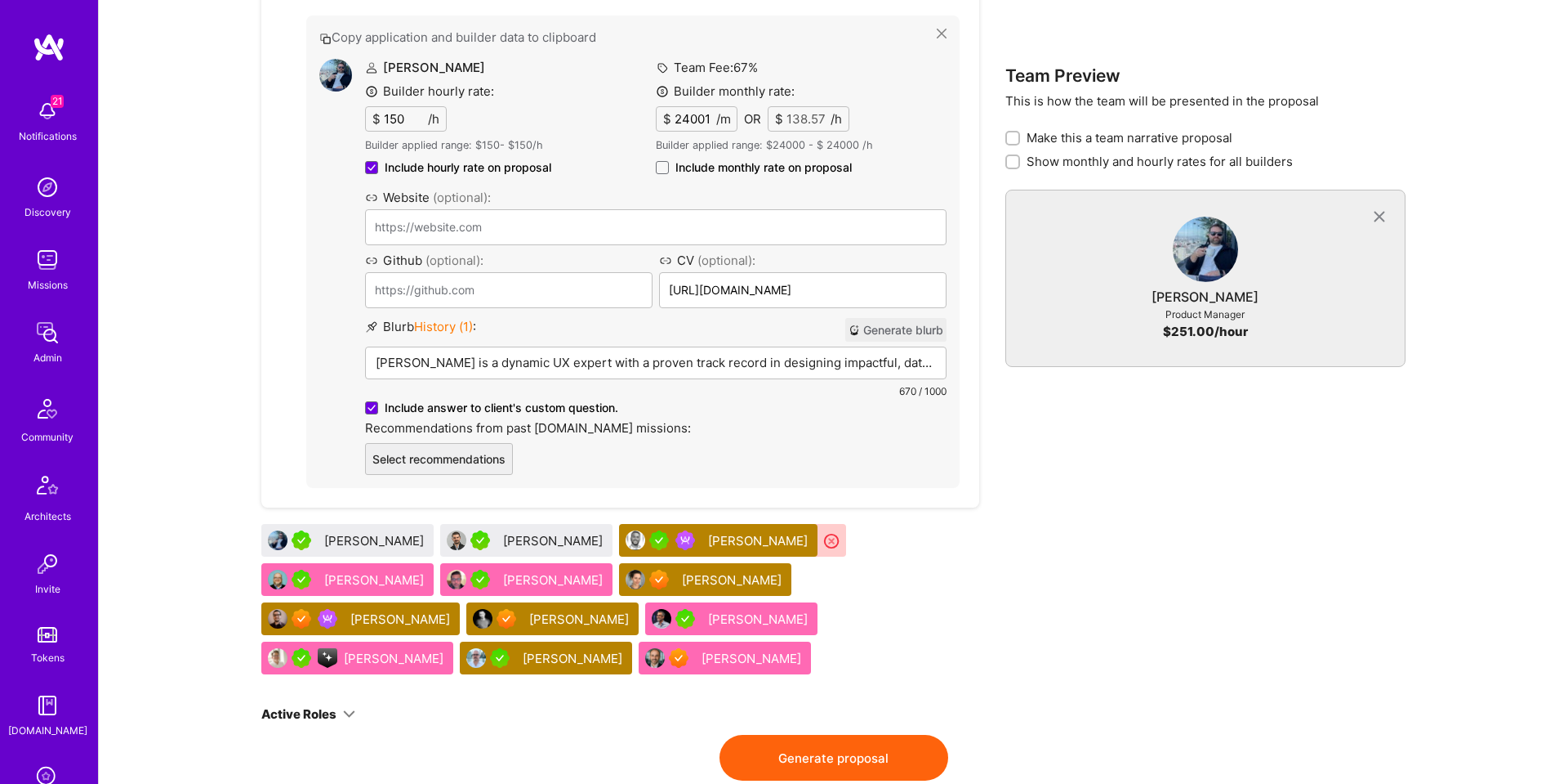
scroll to position [2575, 0]
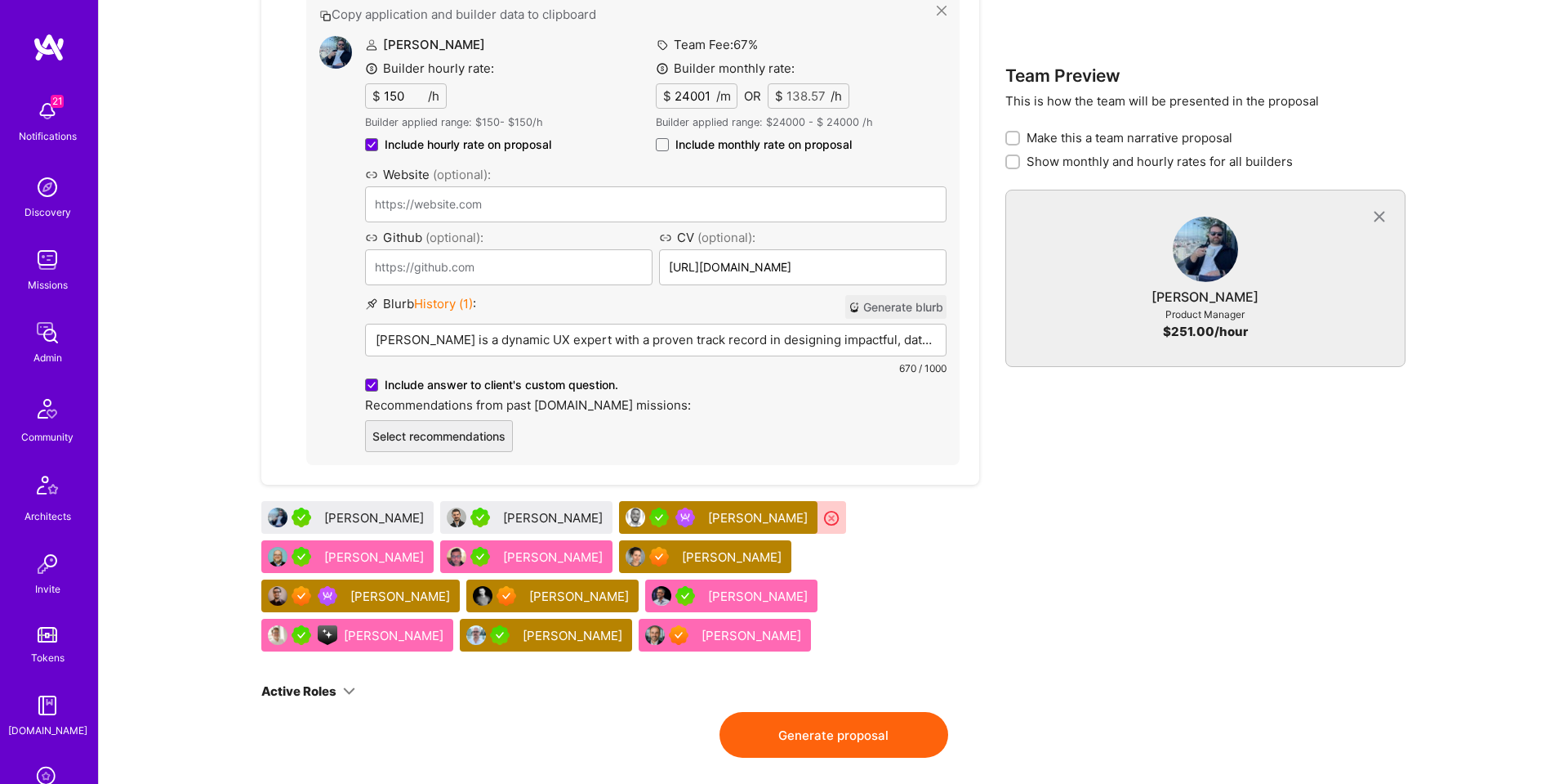
click at [917, 295] on button "Generate blurb" at bounding box center [895, 307] width 101 height 24
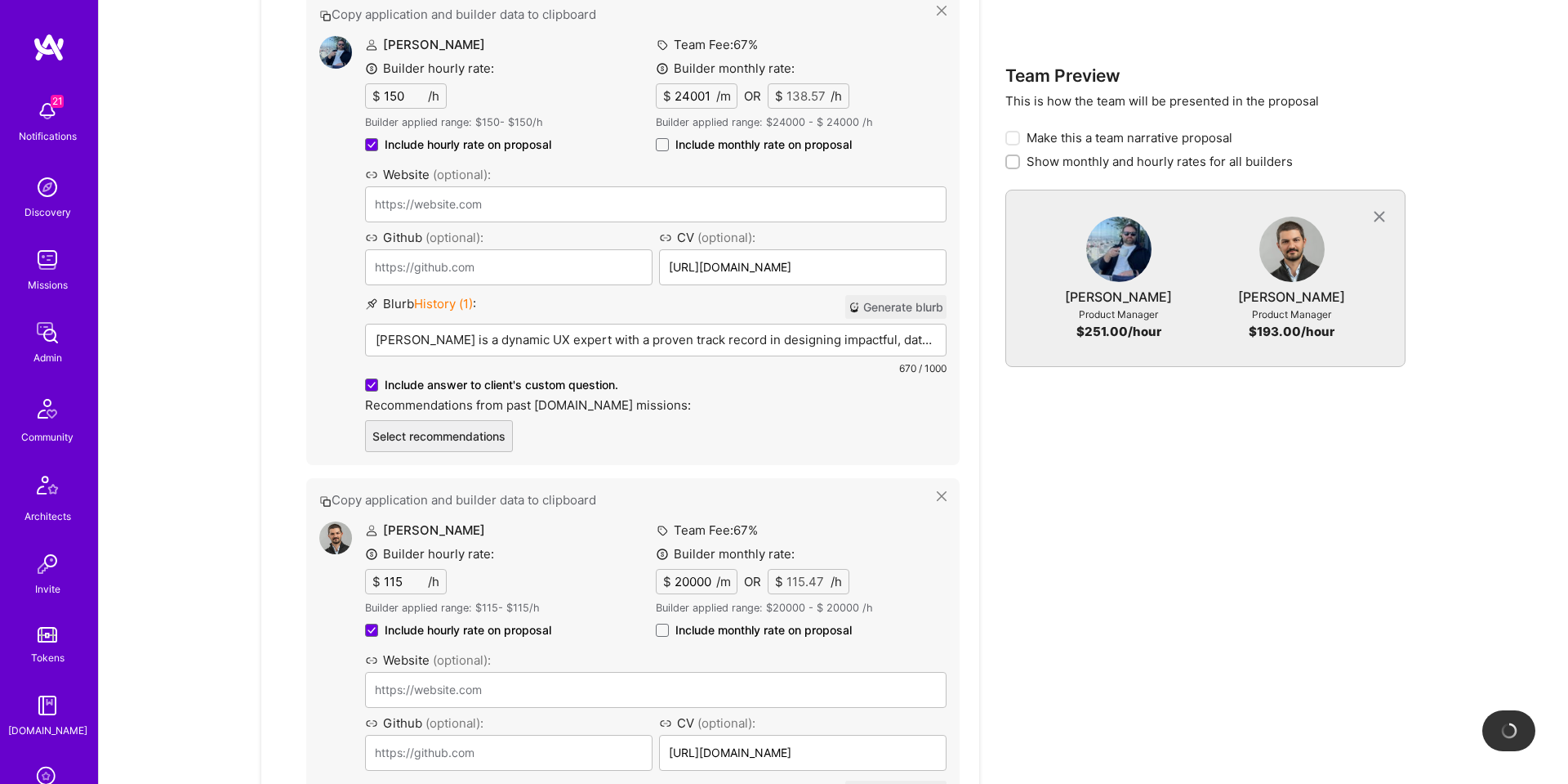
drag, startPoint x: 663, startPoint y: 107, endPoint x: 669, endPoint y: 120, distance: 14.3
click at [663, 138] on span at bounding box center [663, 145] width 14 height 14
click at [0, 0] on input "Include monthly rate on proposal" at bounding box center [0, 0] width 0 height 0
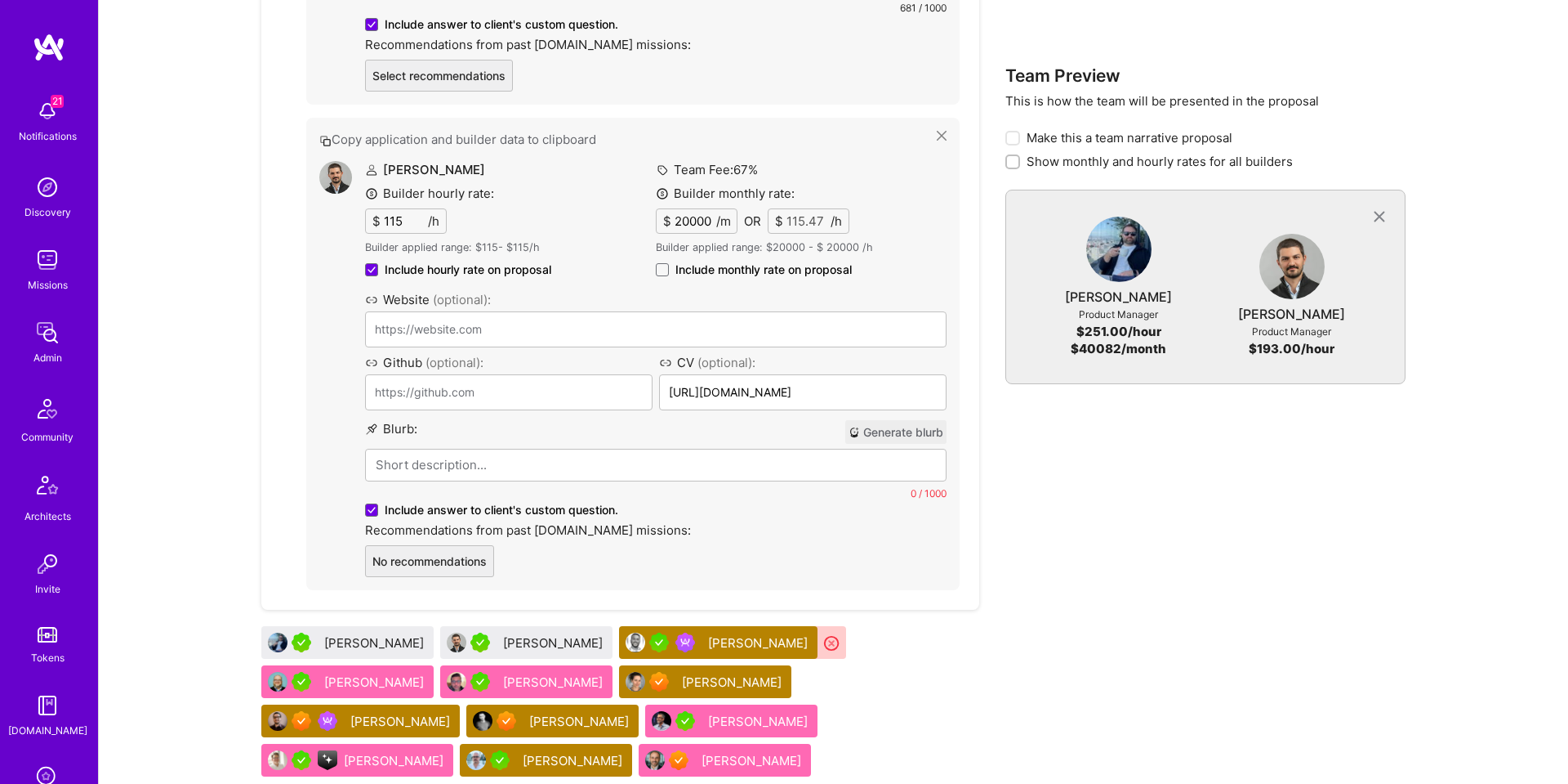
scroll to position [2963, 0]
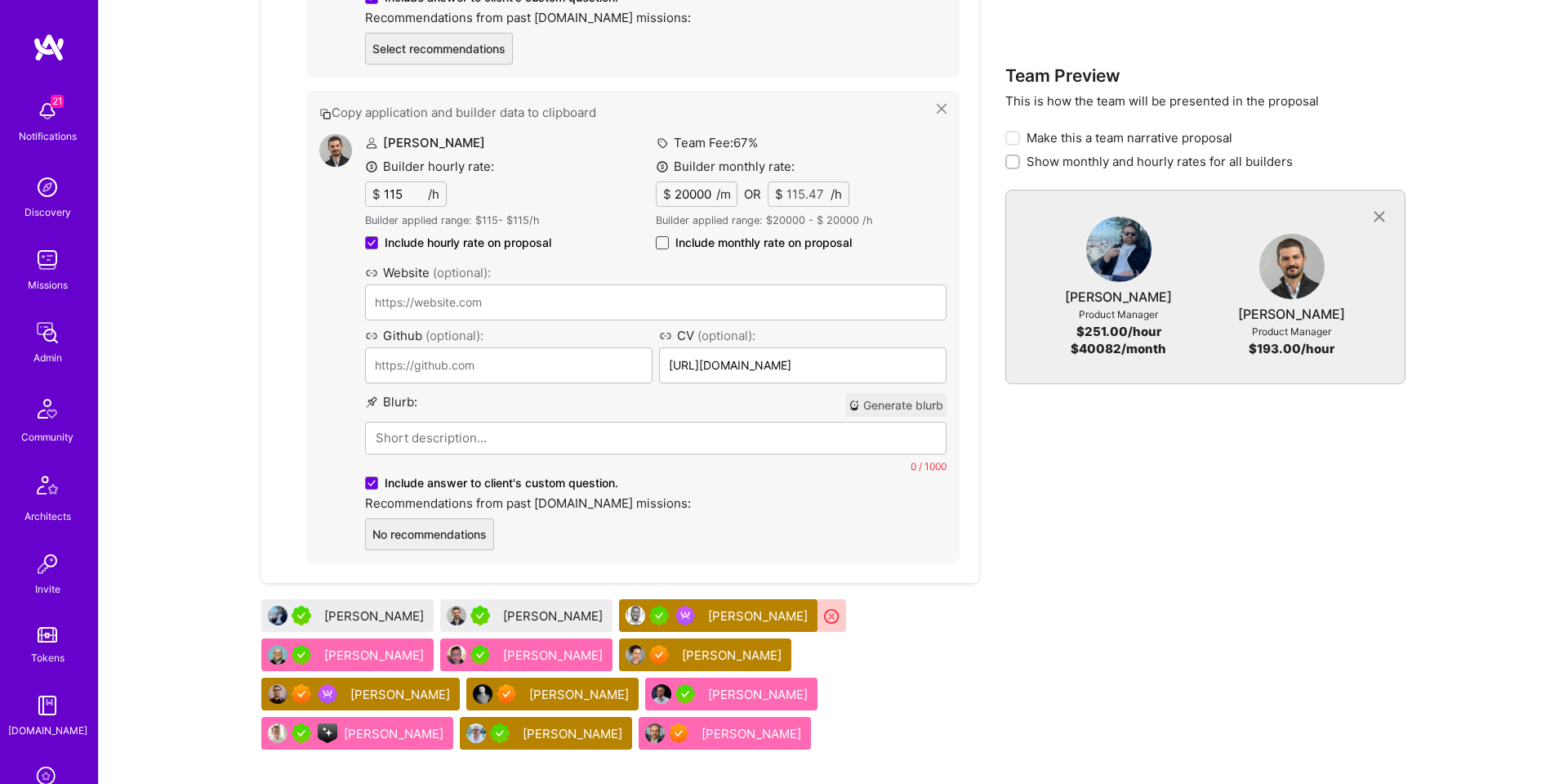
click at [666, 237] on span at bounding box center [663, 243] width 14 height 14
click at [0, 0] on input "Include monthly rate on proposal" at bounding box center [0, 0] width 0 height 0
checkbox input "true"
click at [883, 394] on button "Generate blurb" at bounding box center [895, 406] width 101 height 24
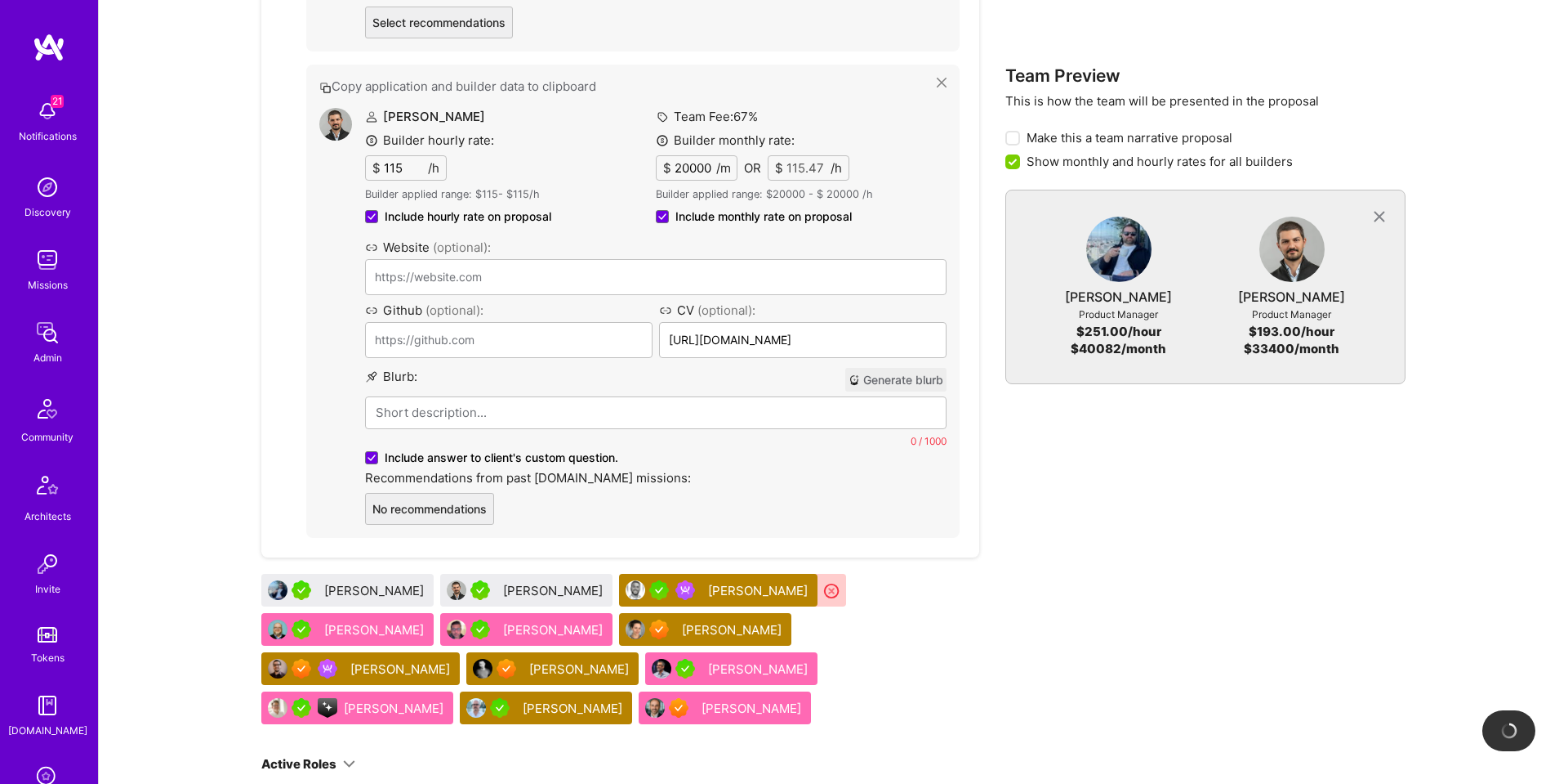
scroll to position [3062, 0]
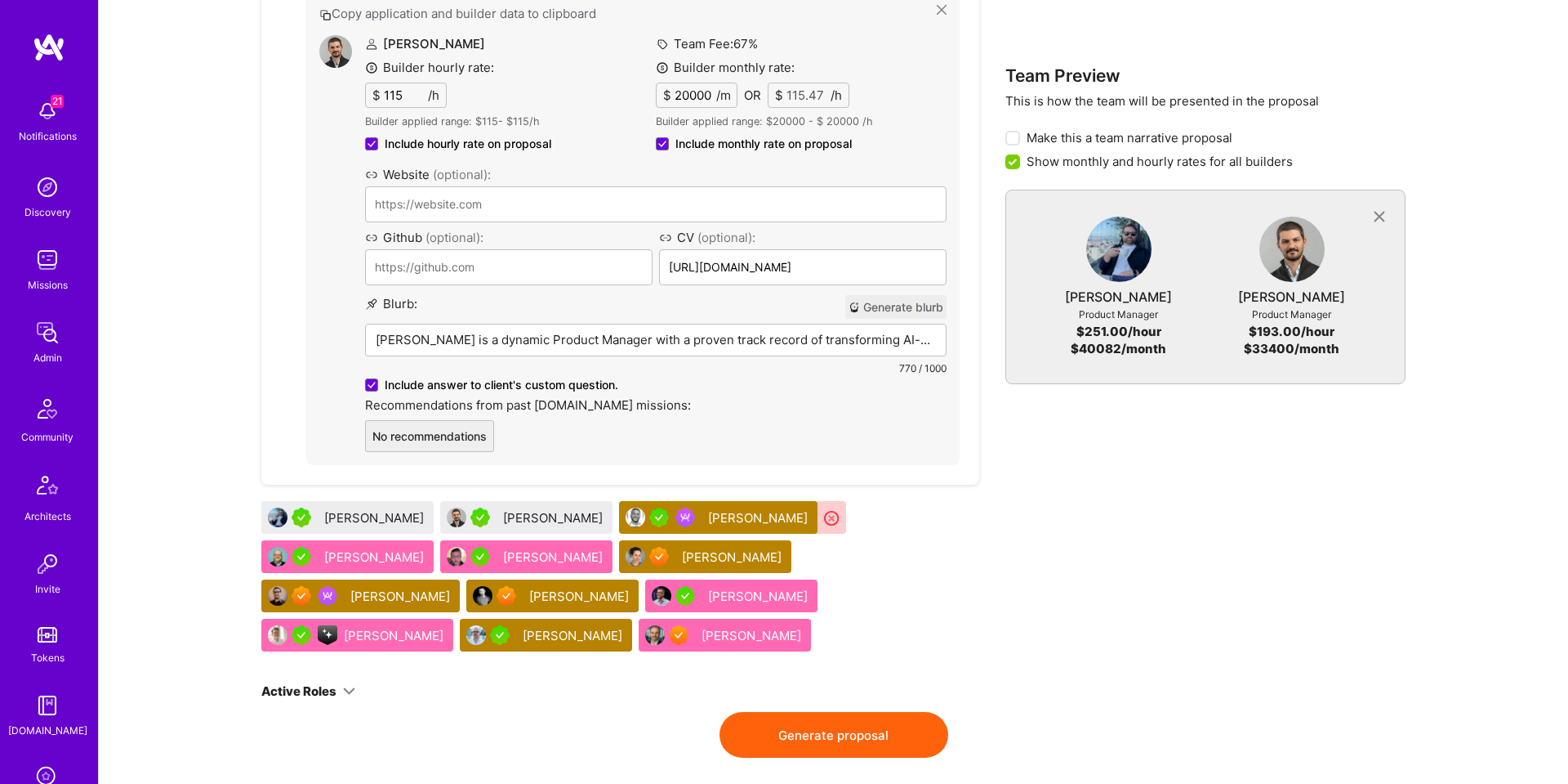
click at [800, 712] on button "Generate proposal" at bounding box center [834, 734] width 229 height 45
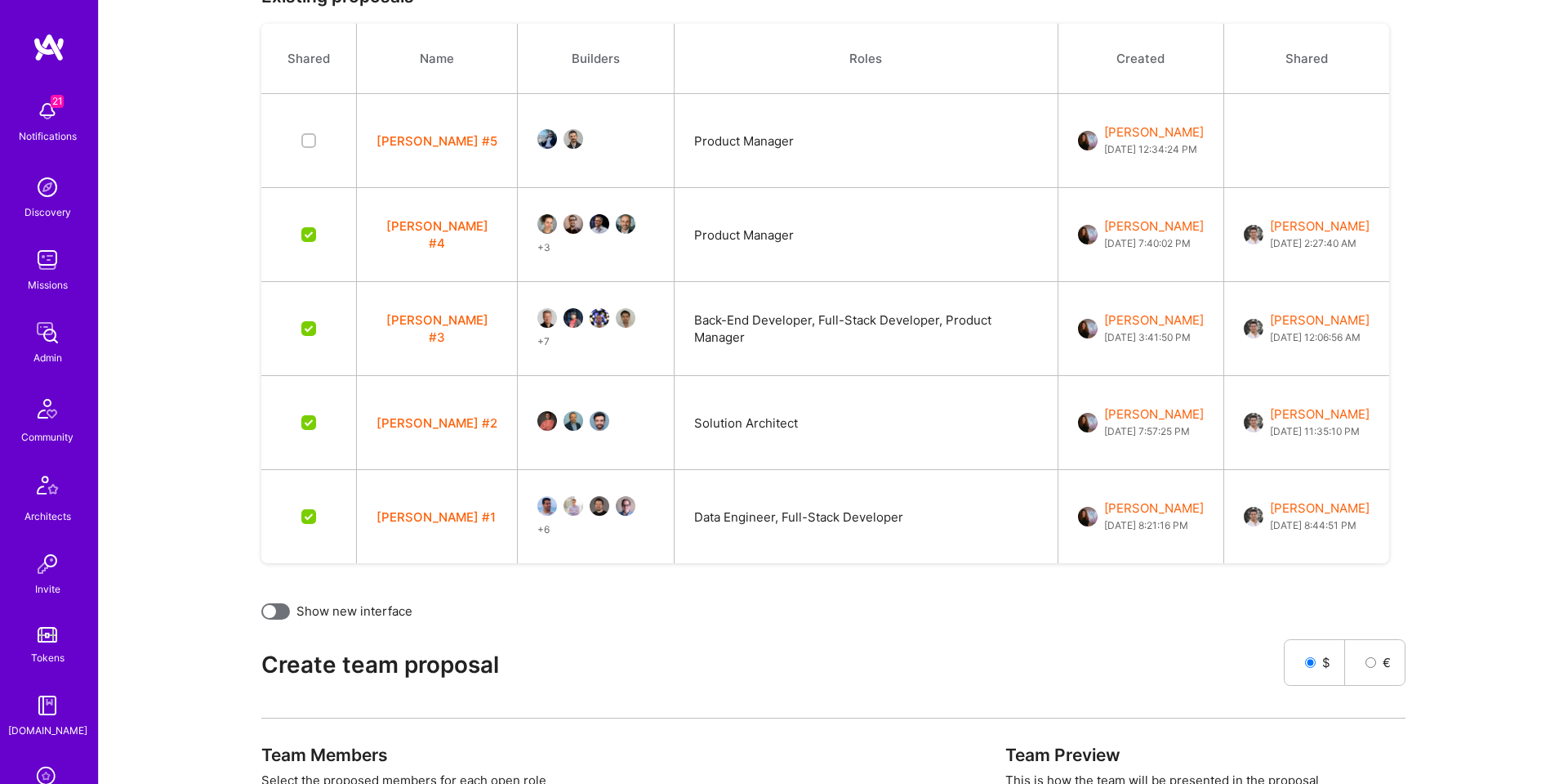
scroll to position [434, 0]
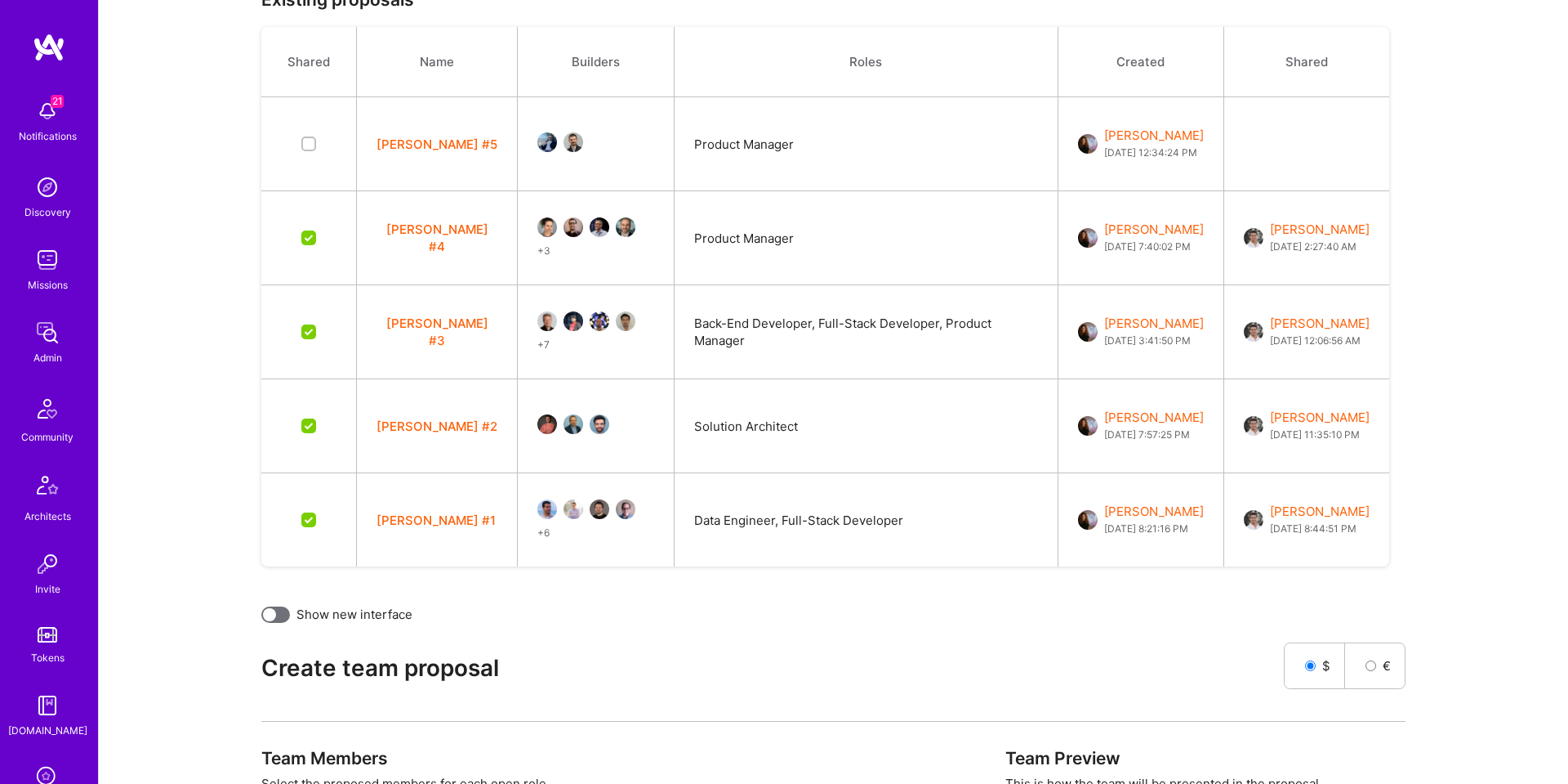
click at [403, 142] on button "[PERSON_NAME] #5" at bounding box center [436, 144] width 121 height 17
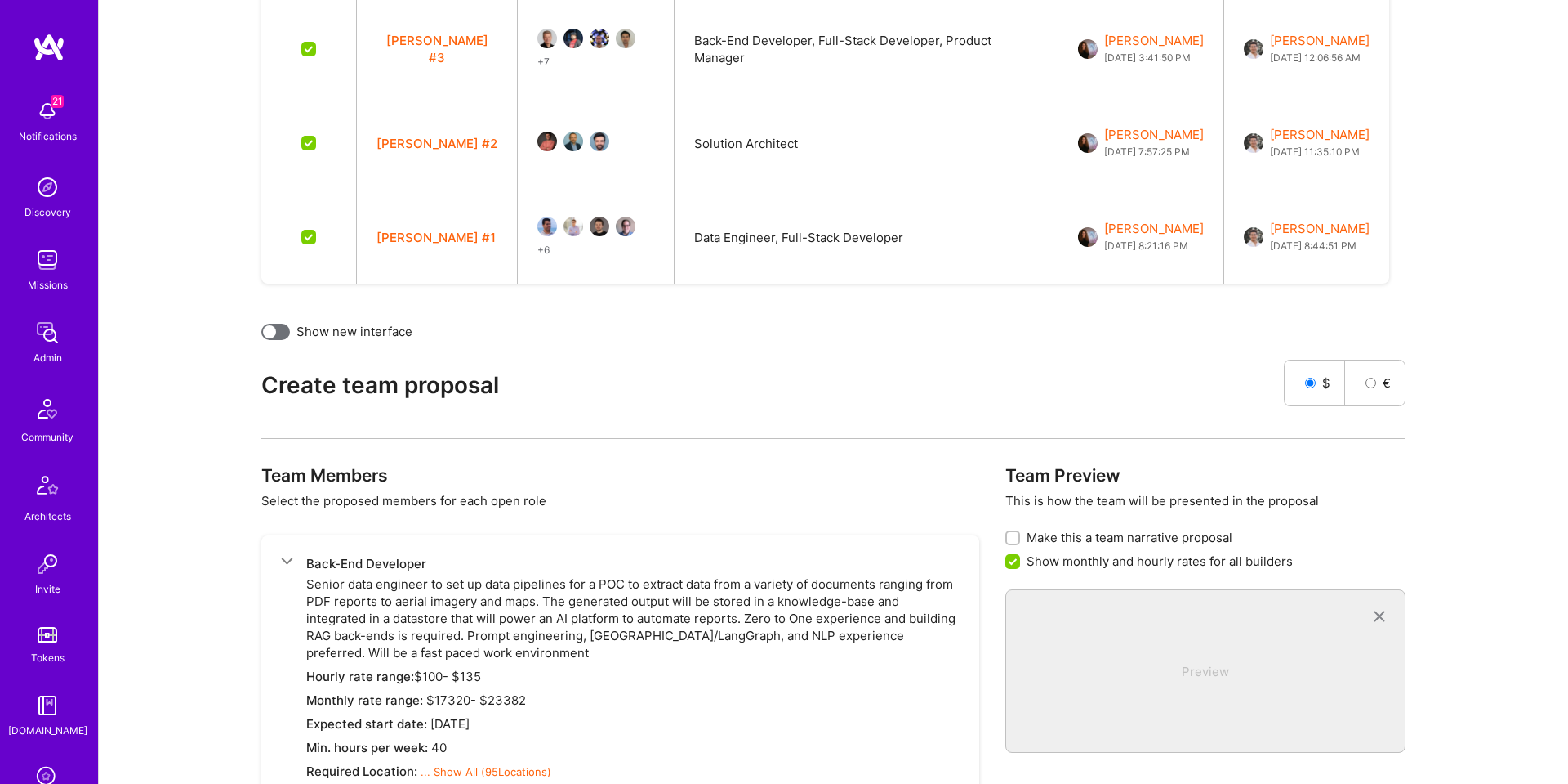
scroll to position [0, 0]
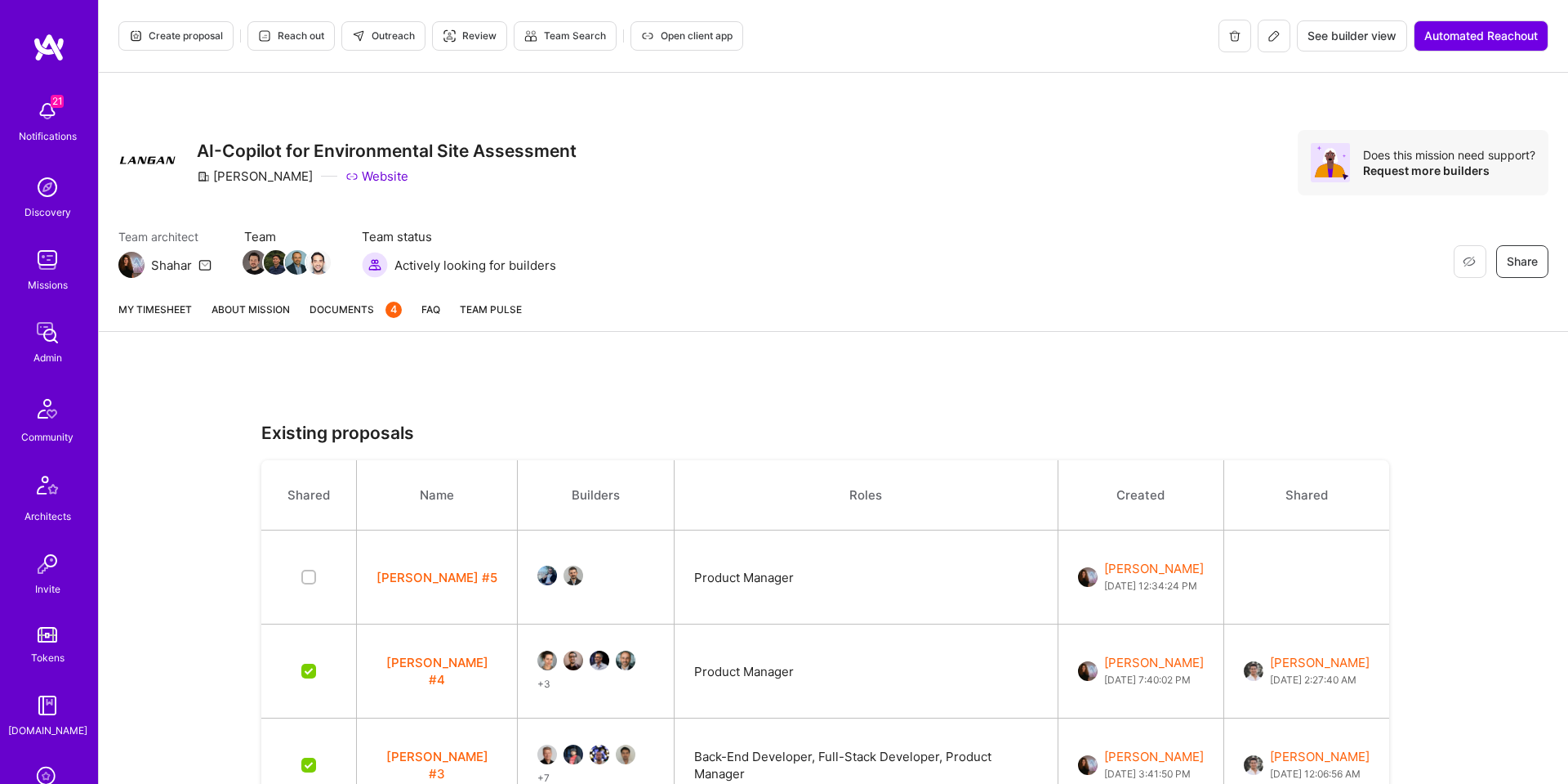
click at [248, 307] on link "About Mission" at bounding box center [250, 315] width 78 height 30
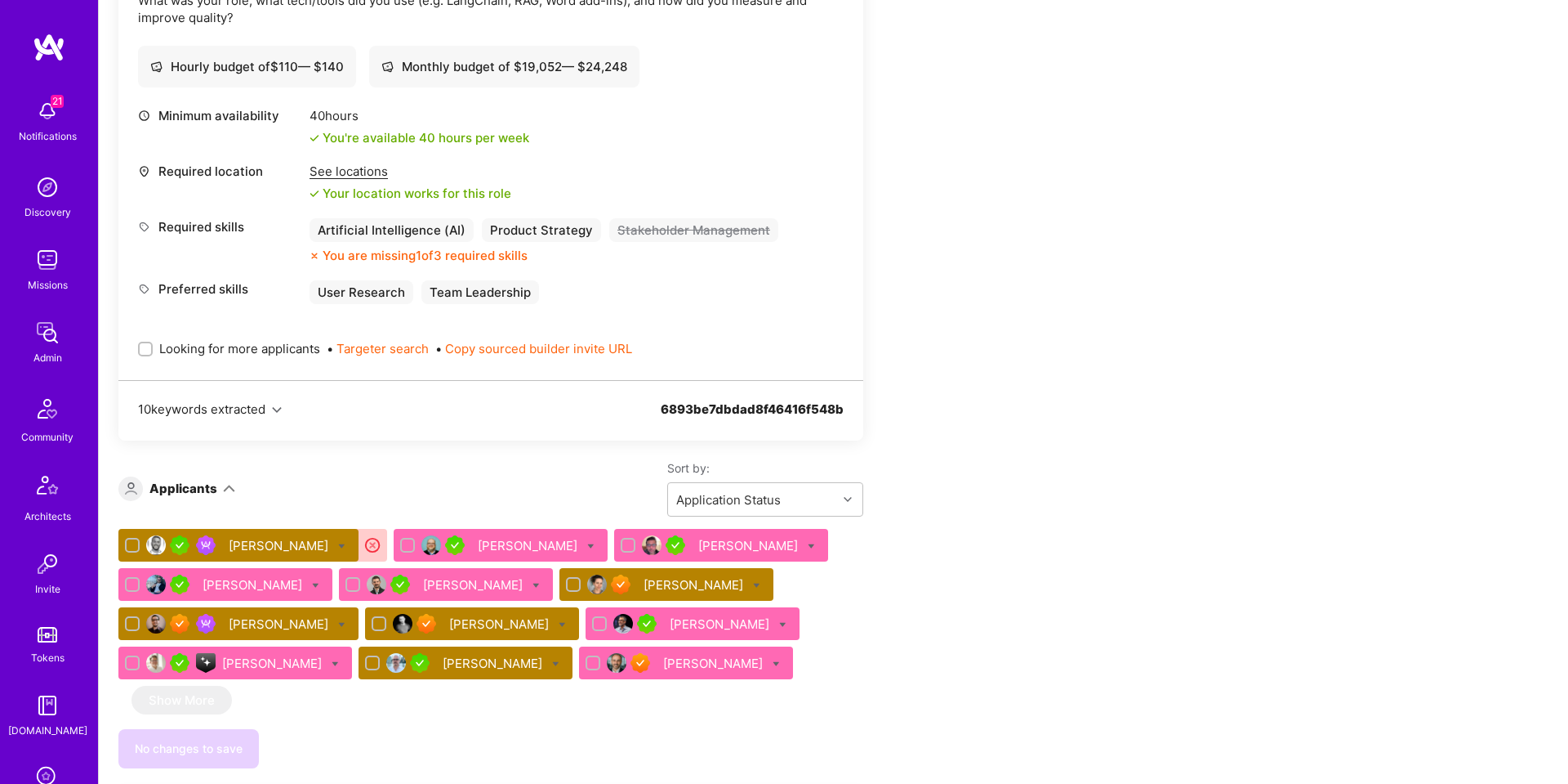
scroll to position [2900, 0]
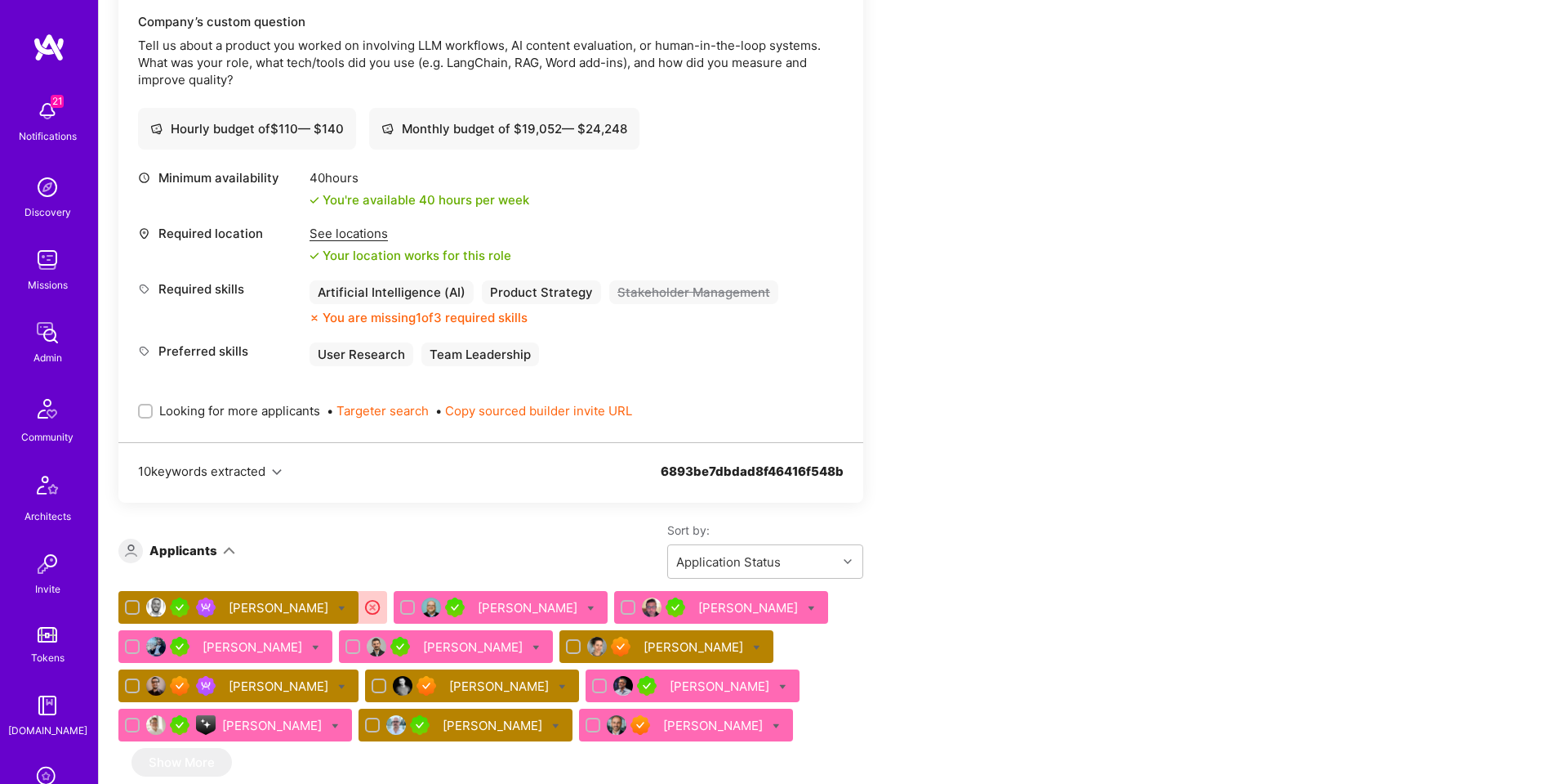
click at [244, 402] on span "Looking for more applicants" at bounding box center [239, 410] width 161 height 17
click at [152, 406] on input "Looking for more applicants" at bounding box center [147, 412] width 12 height 12
checkbox input "true"
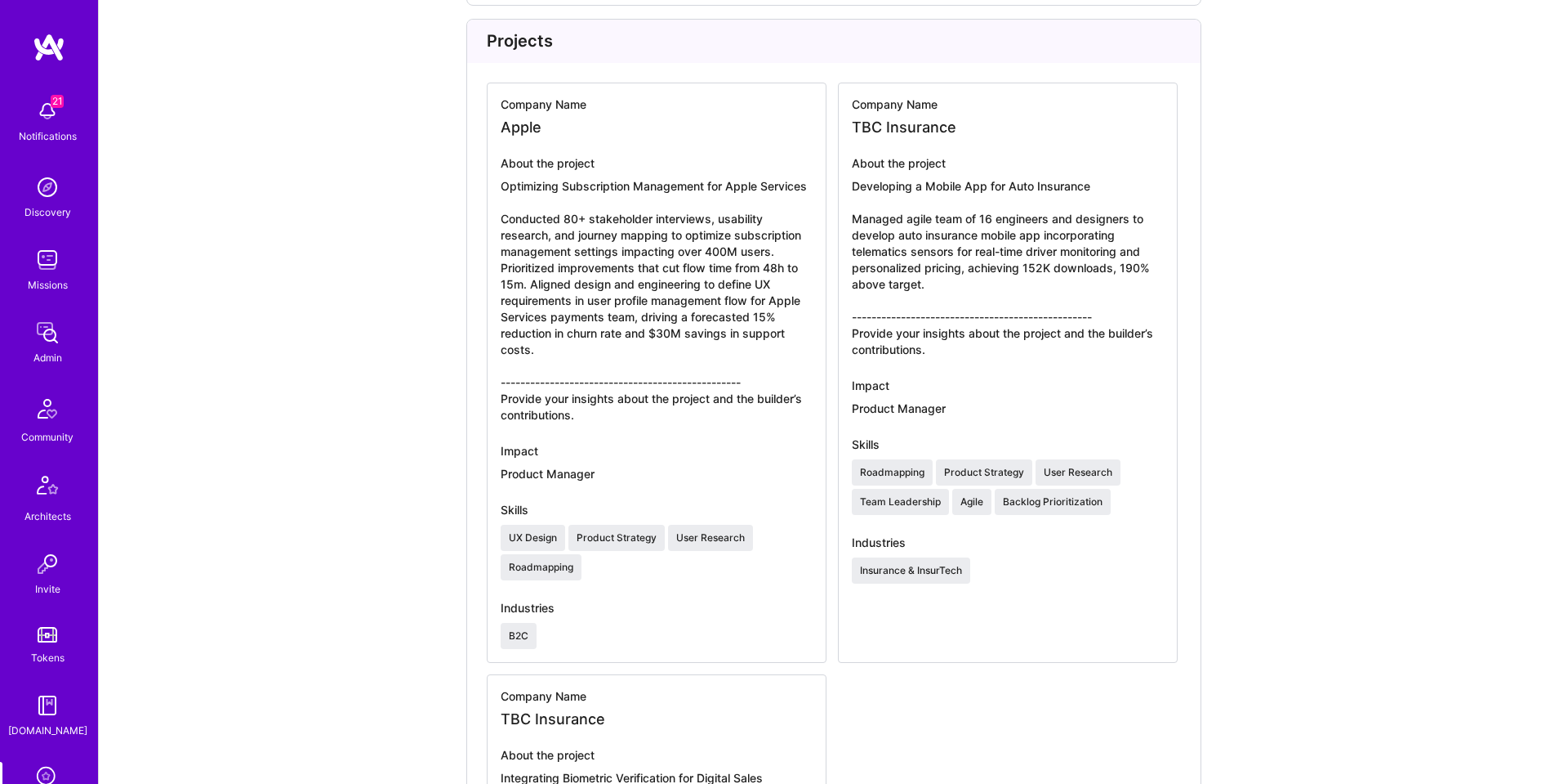
scroll to position [3074, 0]
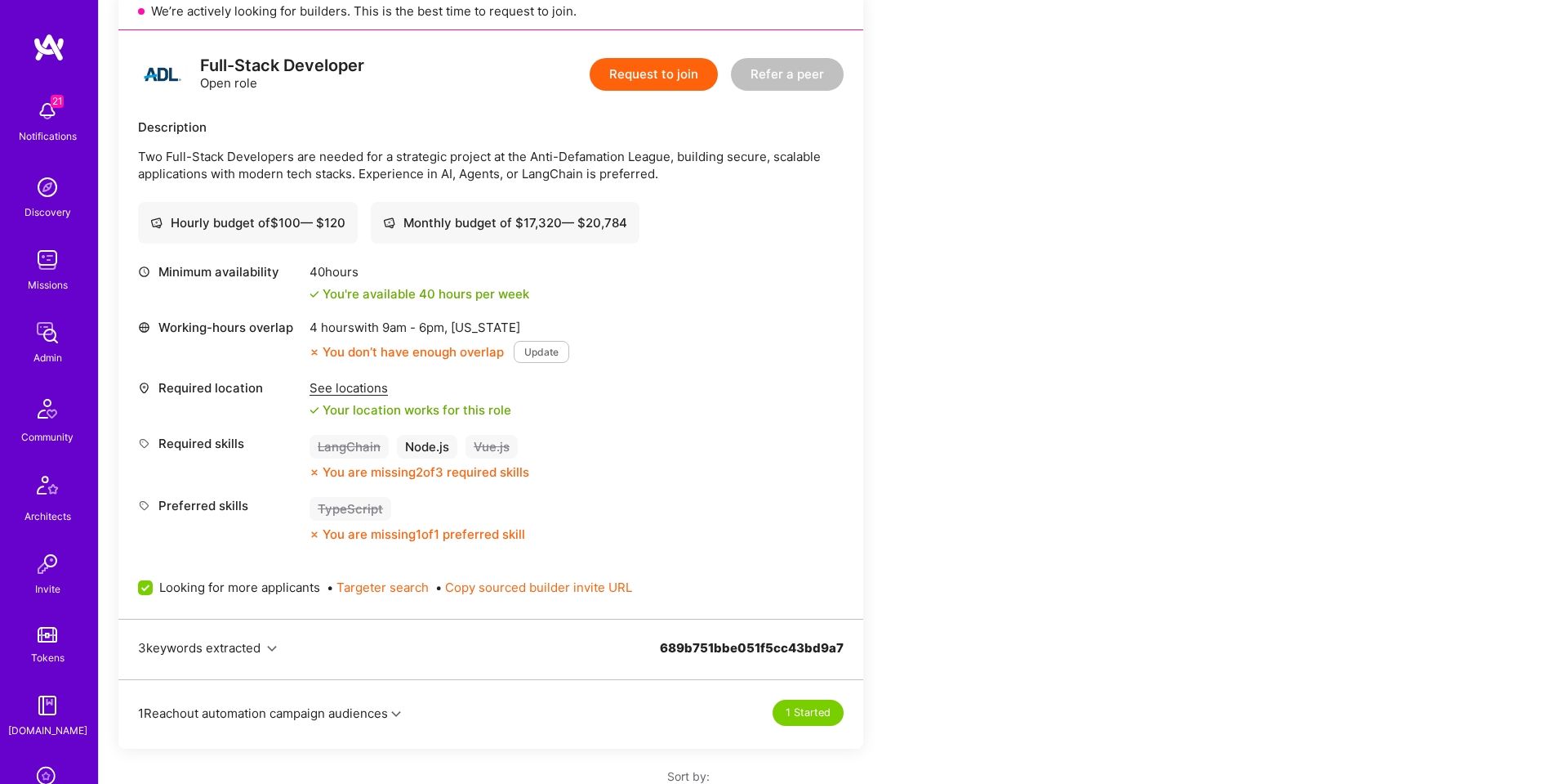
scroll to position [775, 0]
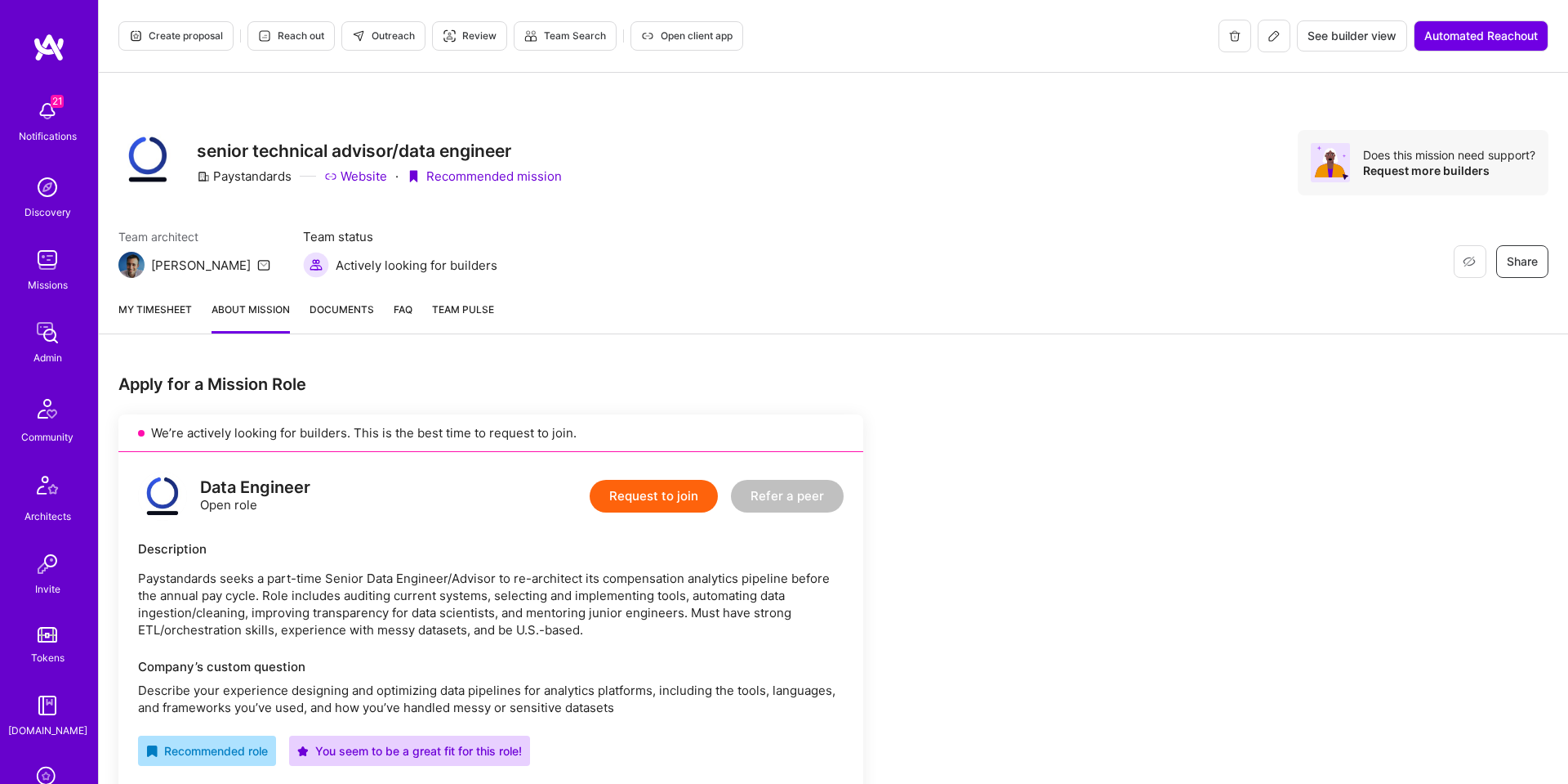
scroll to position [885, 0]
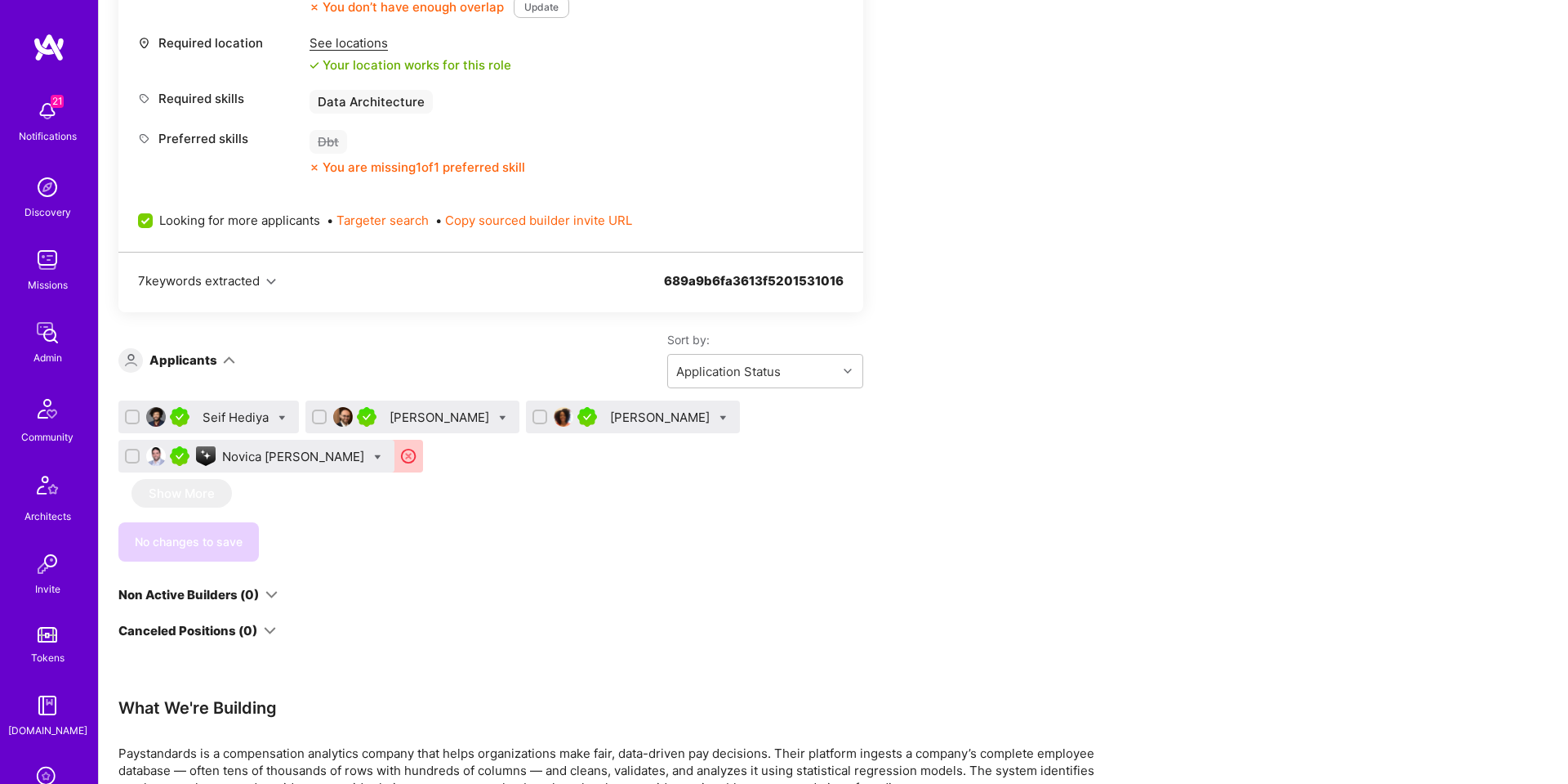
scroll to position [945, 0]
click at [278, 461] on div "Novica [PERSON_NAME]" at bounding box center [294, 459] width 146 height 17
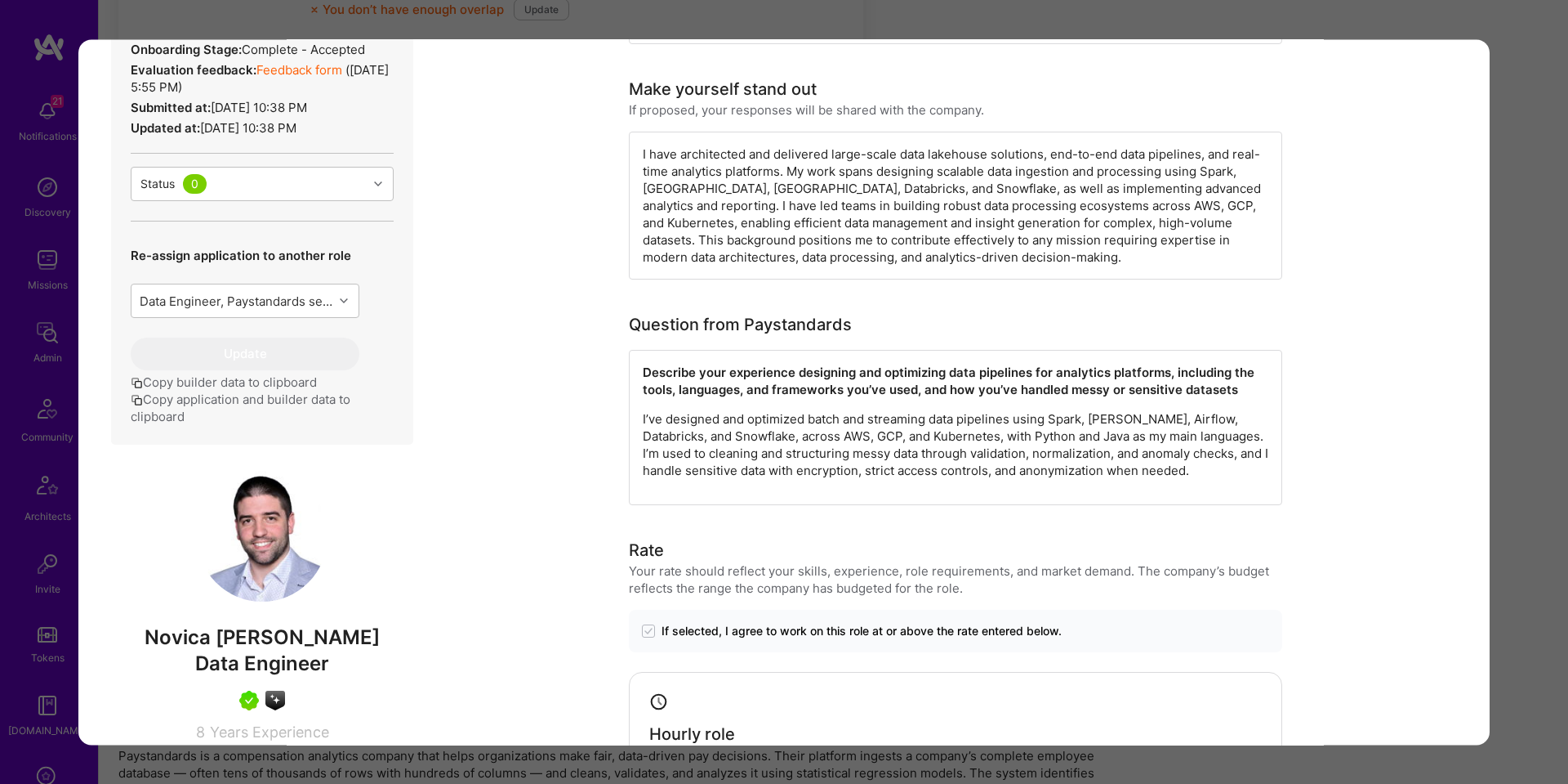
scroll to position [1030, 0]
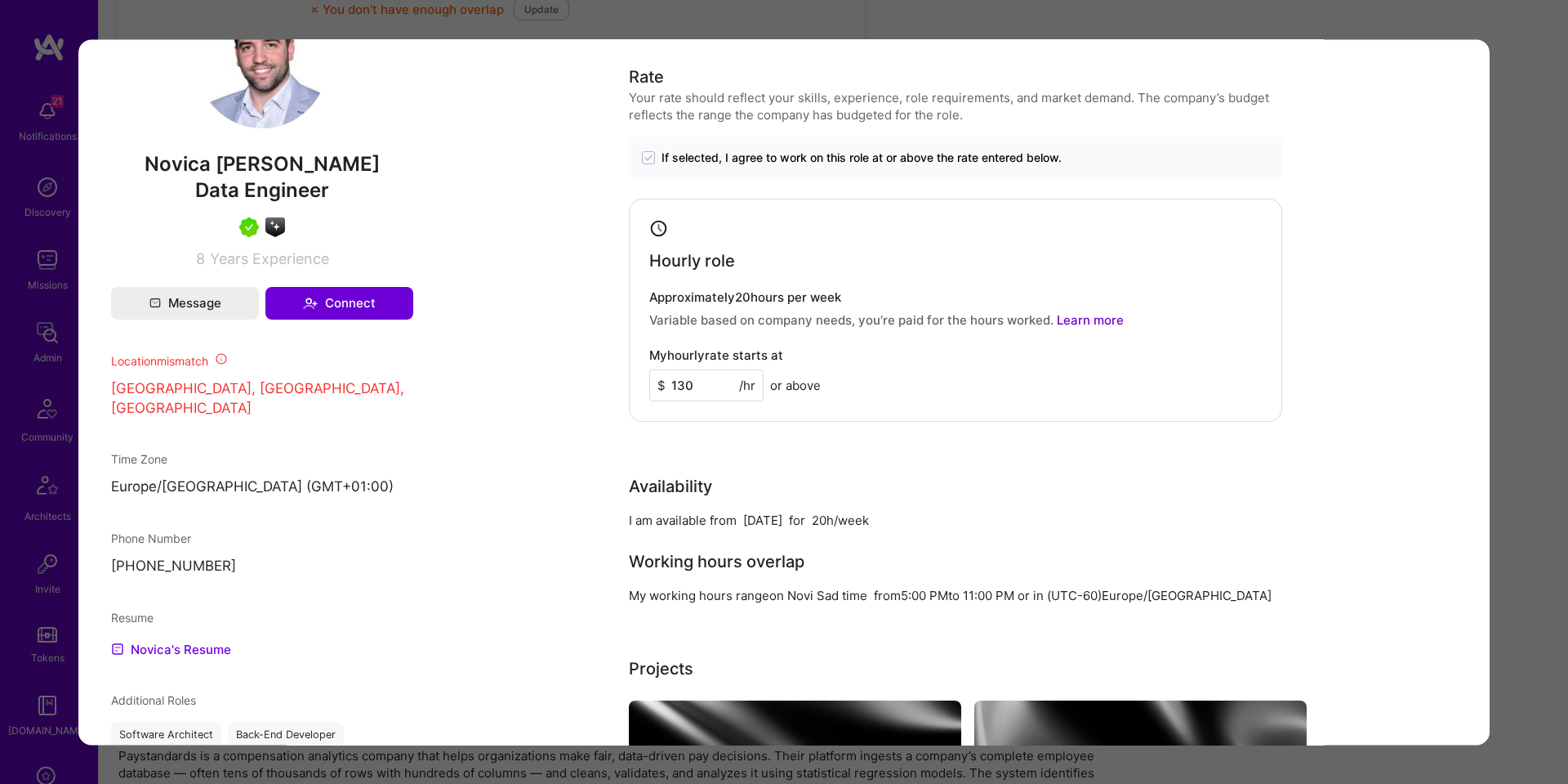
drag, startPoint x: 1530, startPoint y: 378, endPoint x: 1295, endPoint y: 370, distance: 235.1
click at [1520, 378] on div "Application 4 of 4 Builder Missing Requirements Required Location See locations…" at bounding box center [784, 392] width 1568 height 784
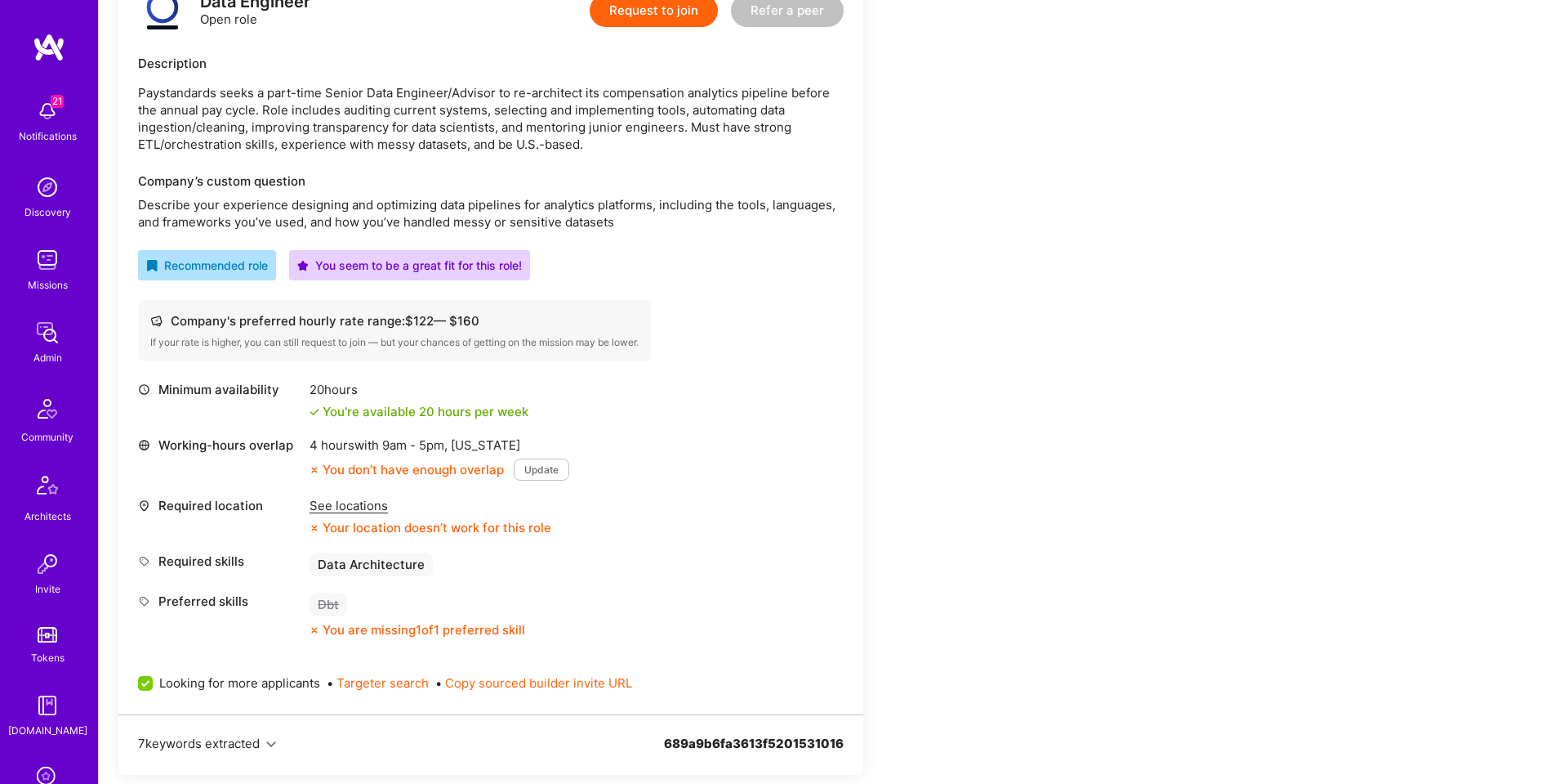
scroll to position [487, 0]
click at [374, 504] on div "See locations" at bounding box center [430, 505] width 242 height 17
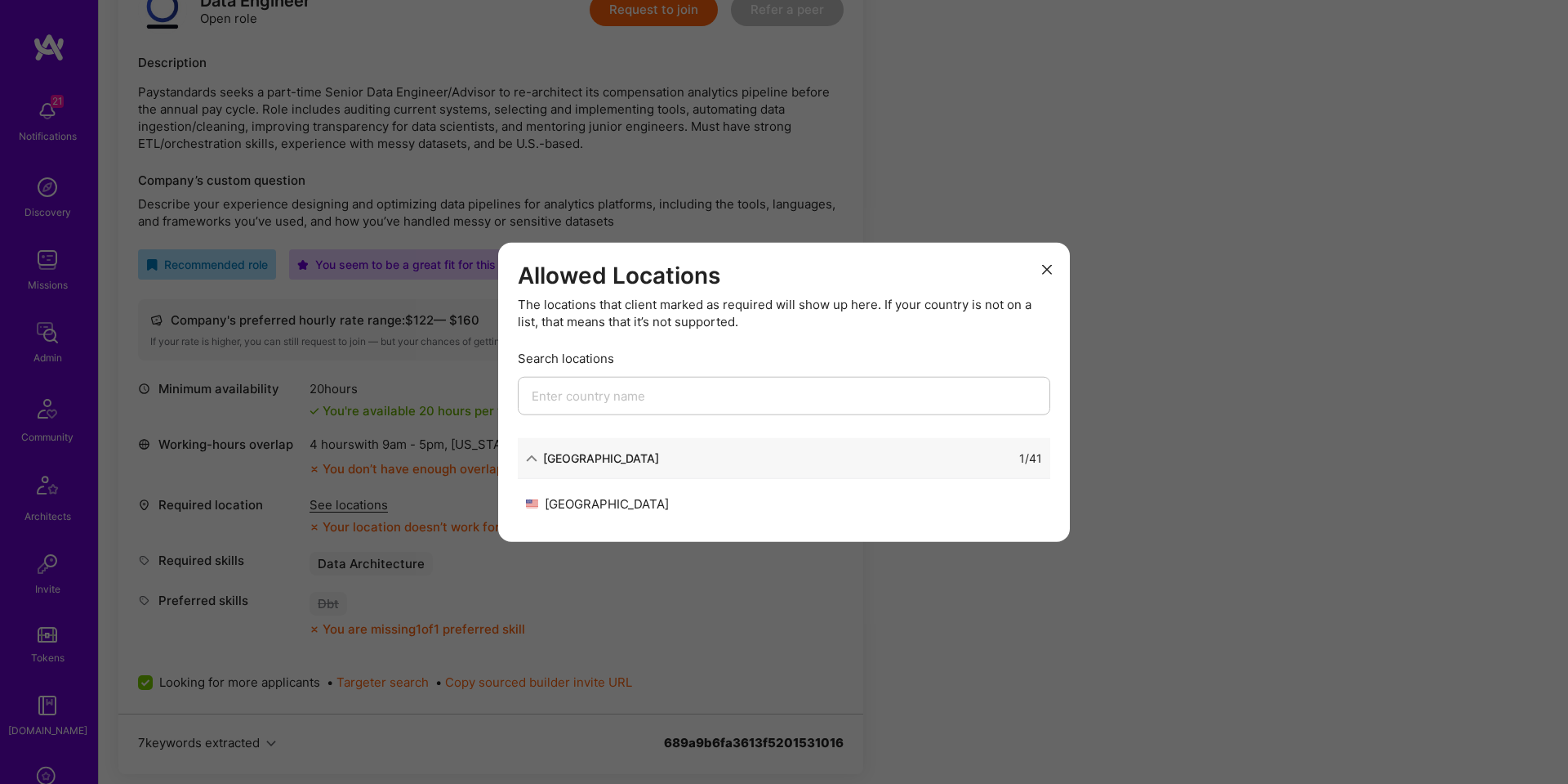
click at [1396, 493] on div "Allowed Locations The locations that client marked as required will show up her…" at bounding box center [784, 392] width 1568 height 784
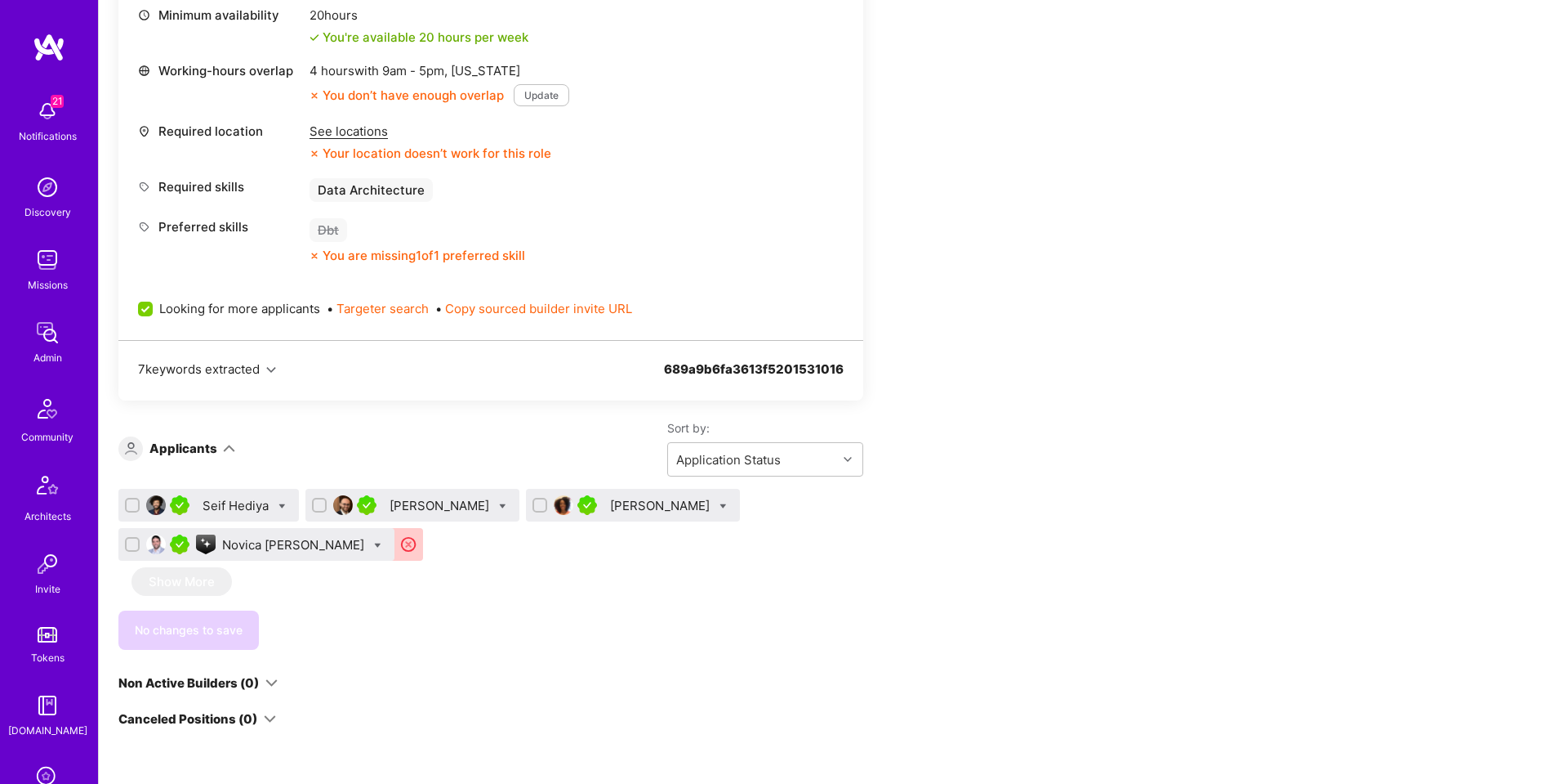
scroll to position [872, 0]
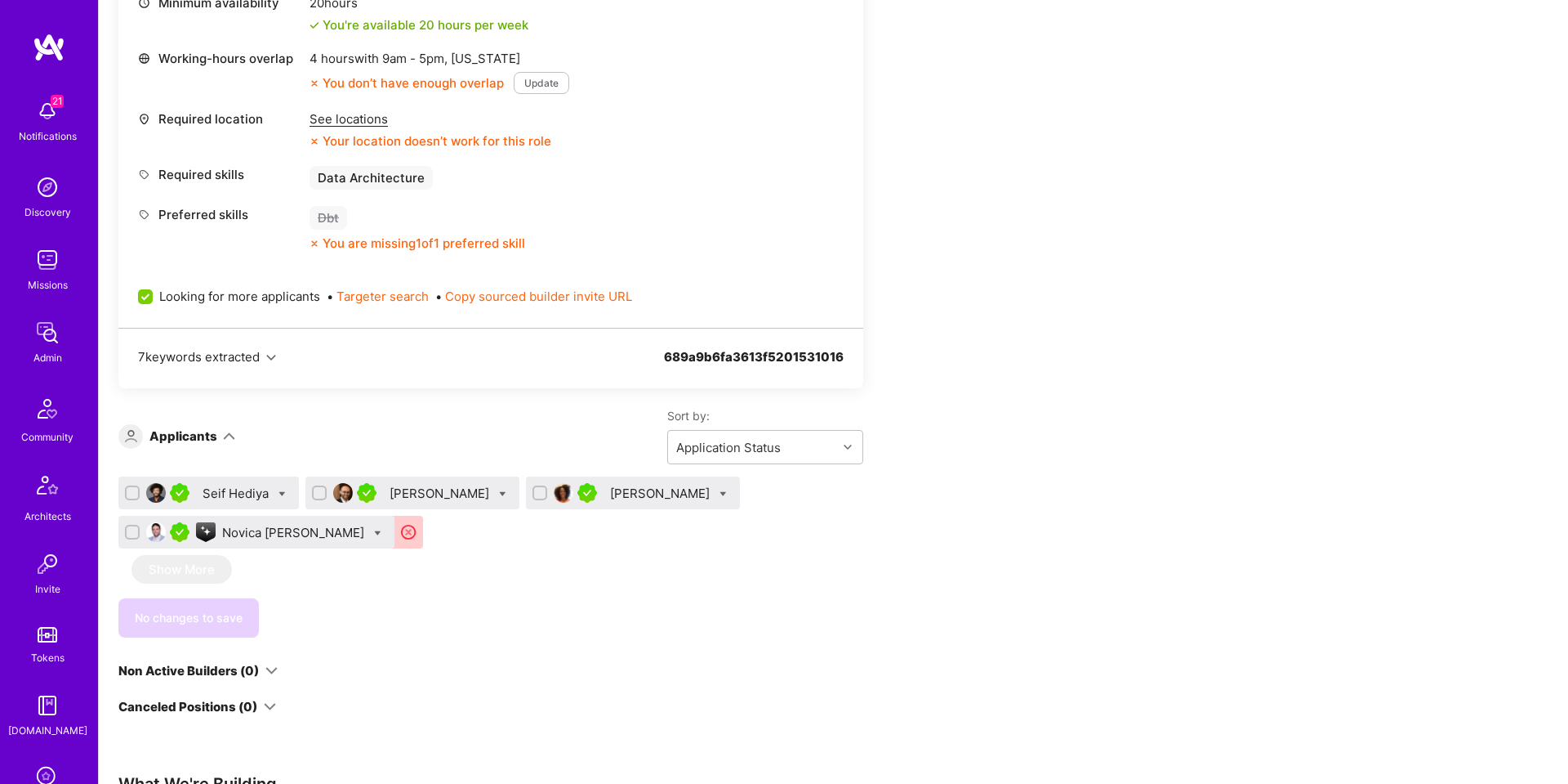
click at [374, 534] on icon at bounding box center [378, 533] width 8 height 8
checkbox input "true"
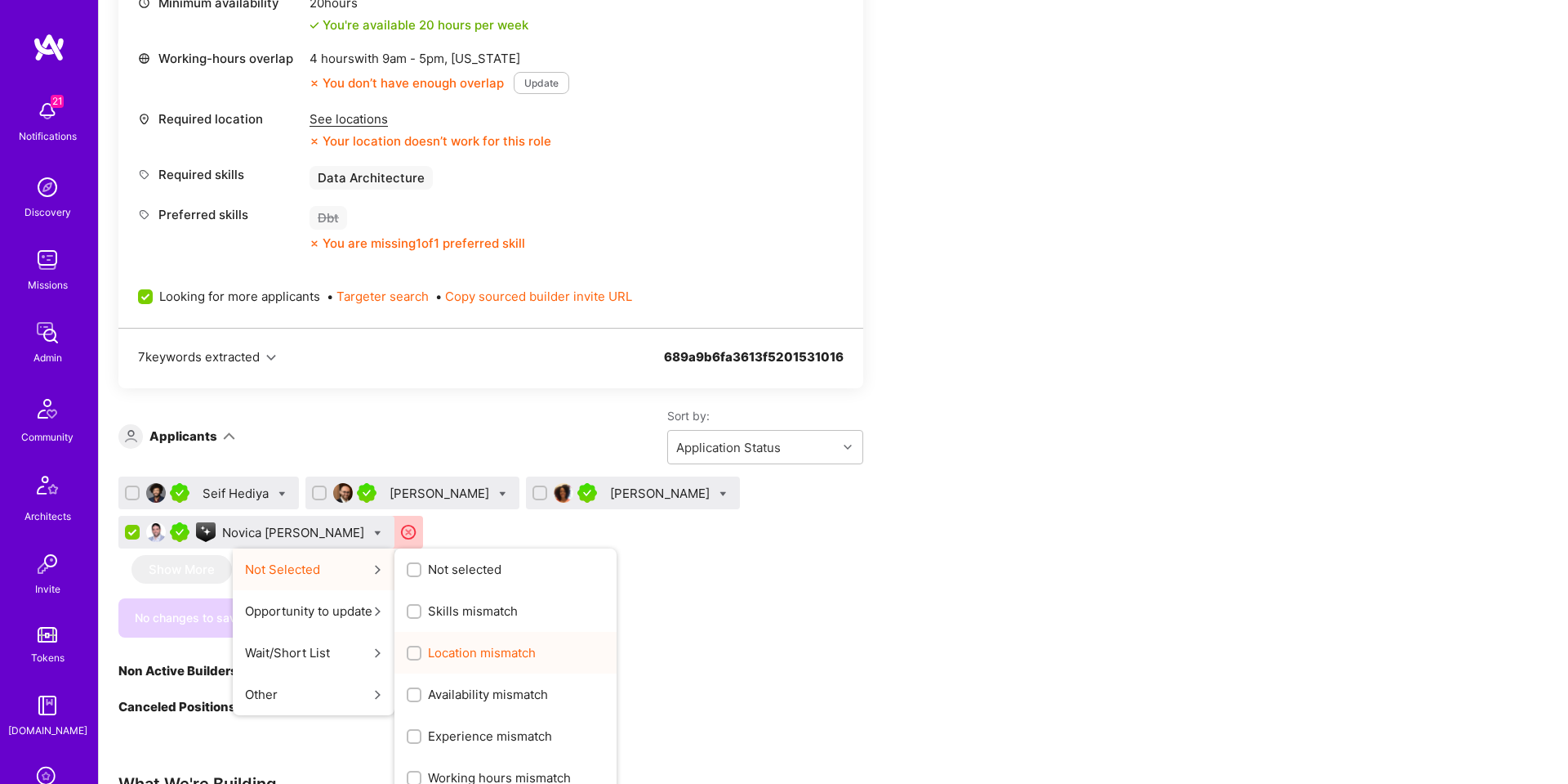
click at [455, 644] on span "Location mismatch" at bounding box center [481, 653] width 108 height 17
click at [422, 648] on input "Location mismatch" at bounding box center [416, 654] width 12 height 12
checkbox input "true"
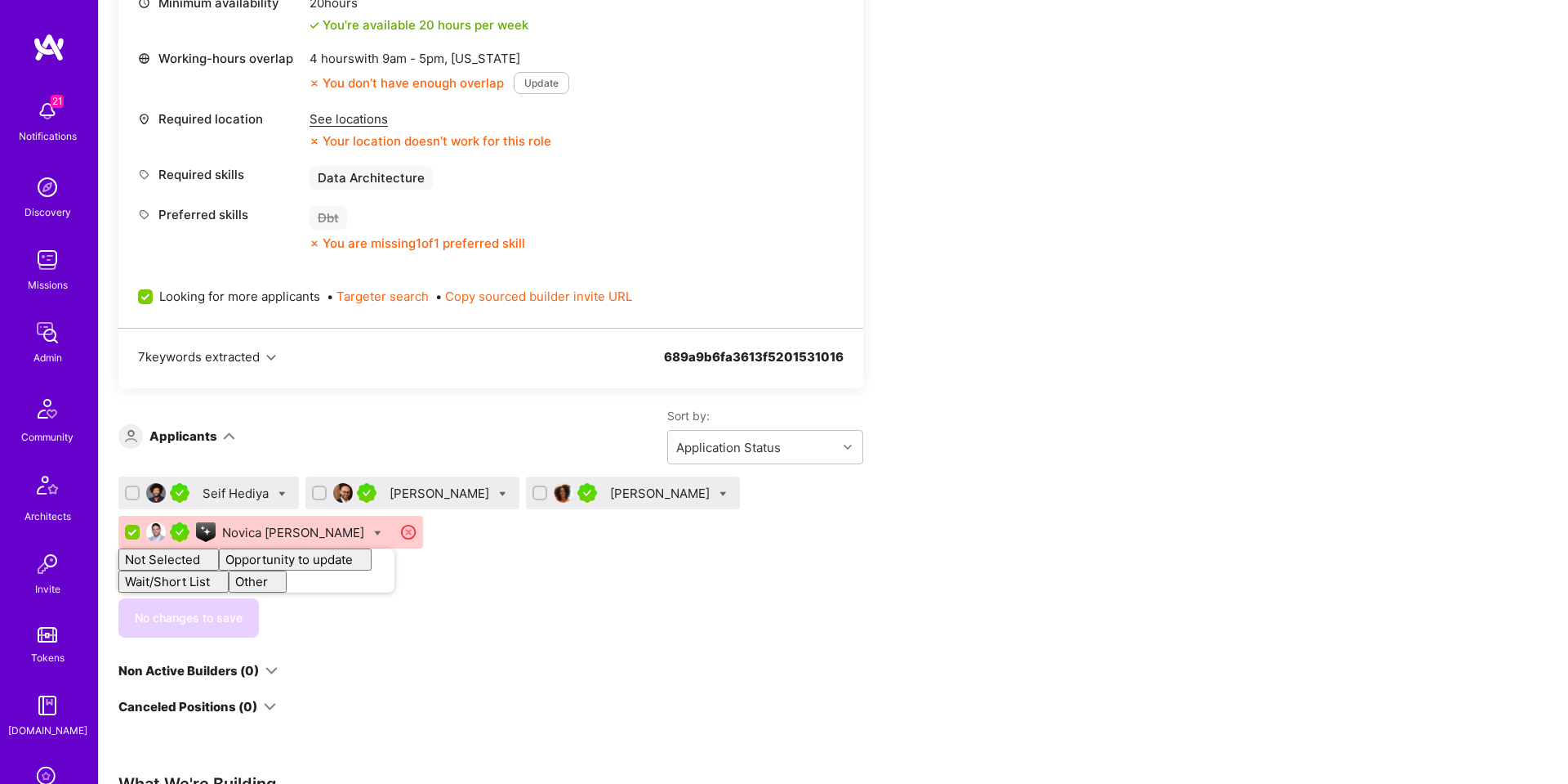
checkbox input "false"
drag, startPoint x: 636, startPoint y: 609, endPoint x: 612, endPoint y: 607, distance: 24.1
click at [626, 607] on div "No changes to save" at bounding box center [491, 617] width 745 height 40
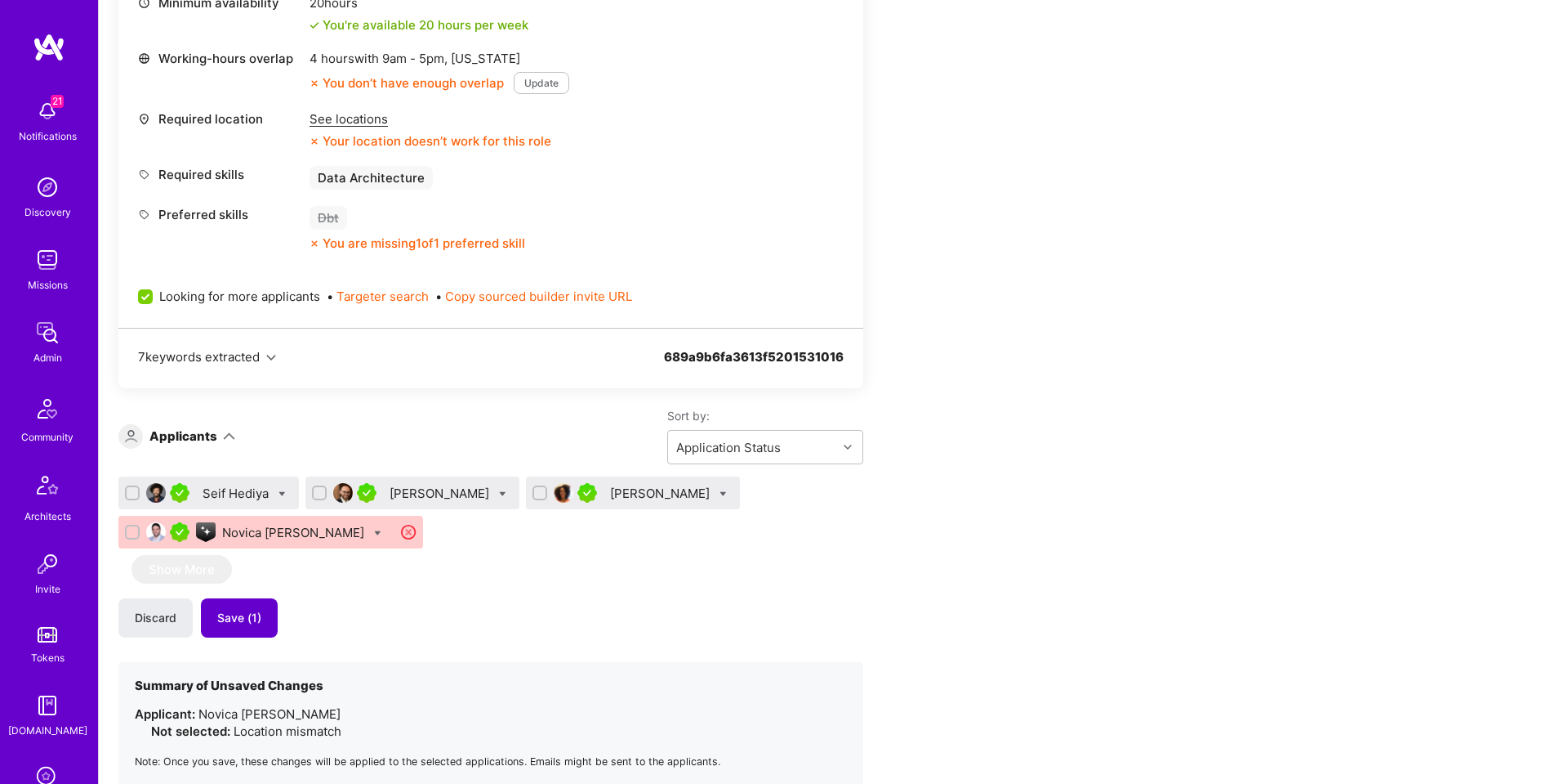
click at [224, 605] on button "Save (1)" at bounding box center [239, 617] width 77 height 40
